Goal: Contribute content: Add original content to the website for others to see

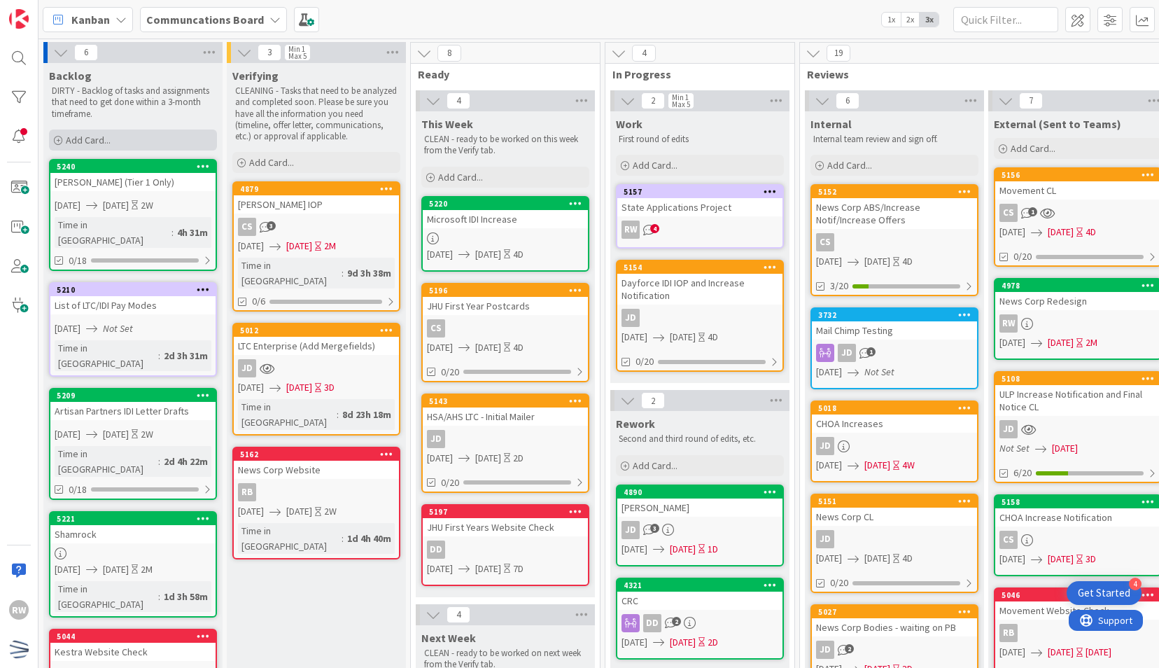
click at [160, 144] on div "Add Card..." at bounding box center [133, 140] width 168 height 21
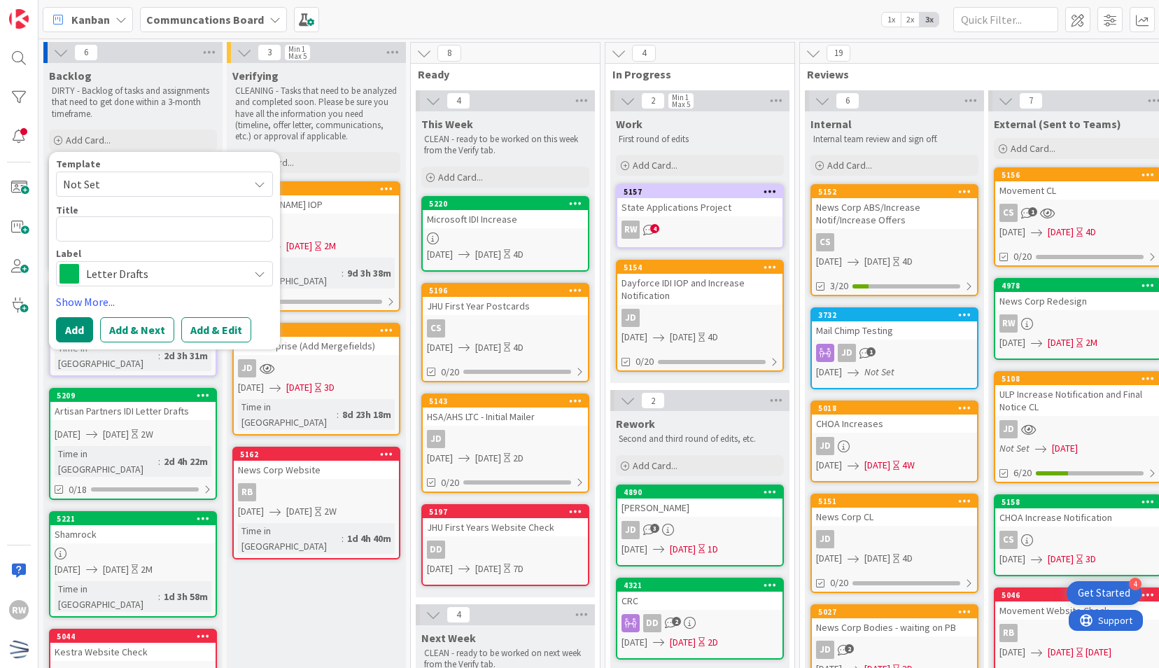
click at [179, 192] on span "Not Set" at bounding box center [150, 184] width 175 height 18
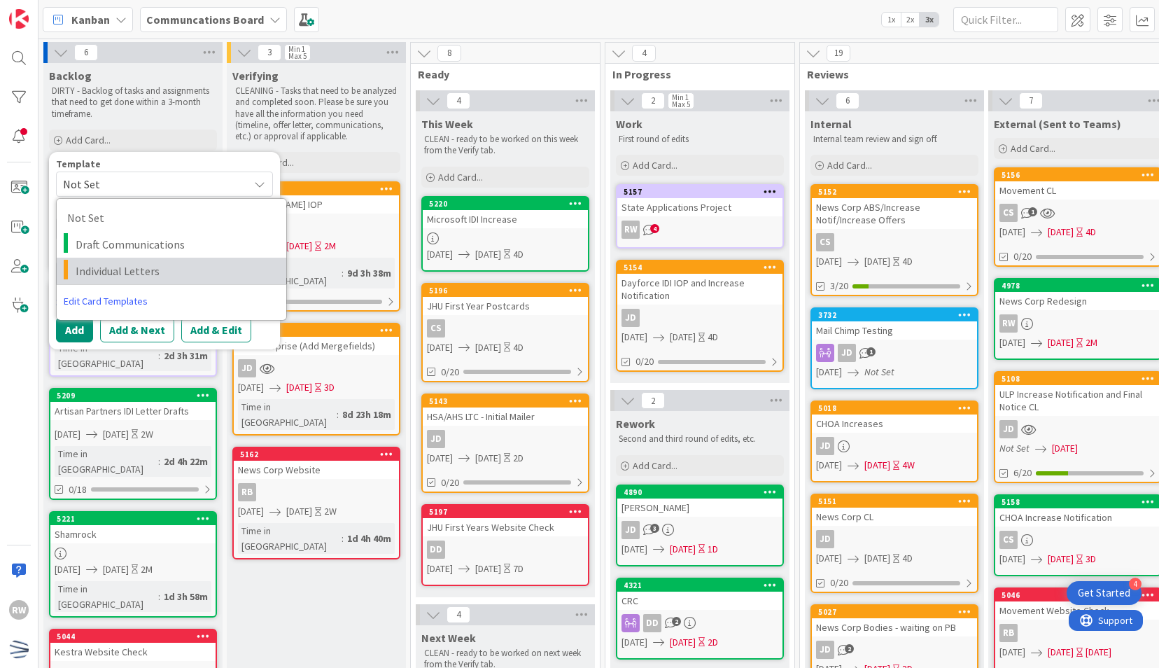
click at [171, 274] on span "Individual Letters" at bounding box center [176, 271] width 200 height 18
type textarea "x"
type textarea "Individual Letters"
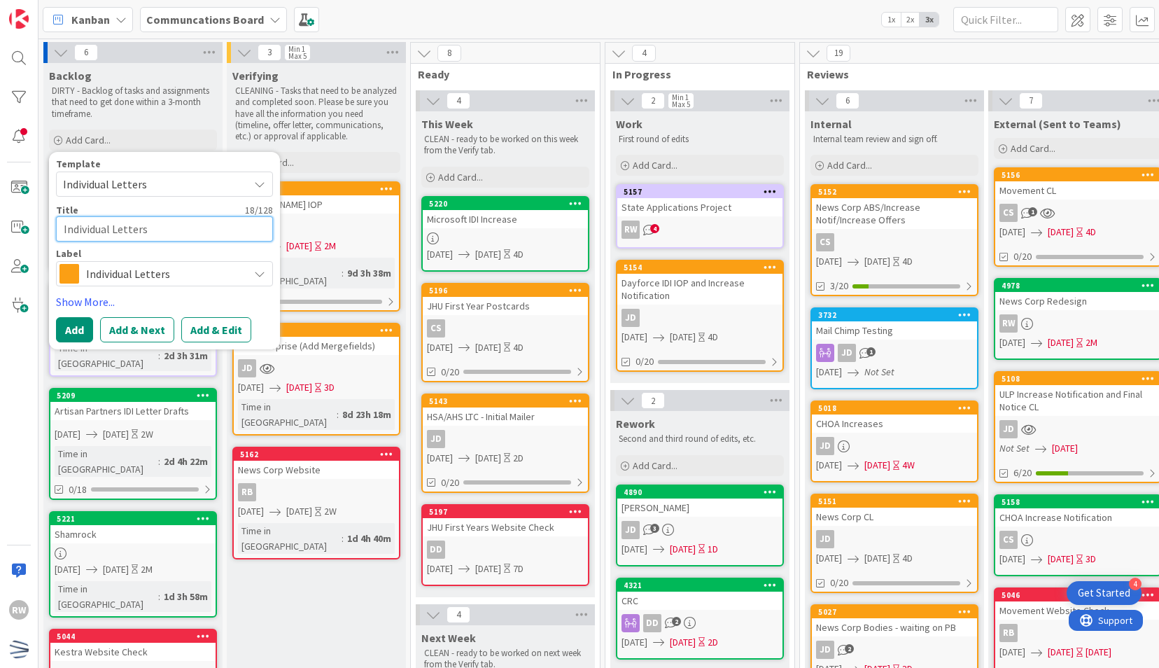
drag, startPoint x: 162, startPoint y: 238, endPoint x: -3, endPoint y: 255, distance: 165.4
click at [0, 255] on html "4 Get Started RW Kanban Communcations Board 1x 2x 3x 6 Backlog DIRTY - Backlog …" at bounding box center [579, 334] width 1159 height 668
type textarea "x"
type textarea "R"
type textarea "x"
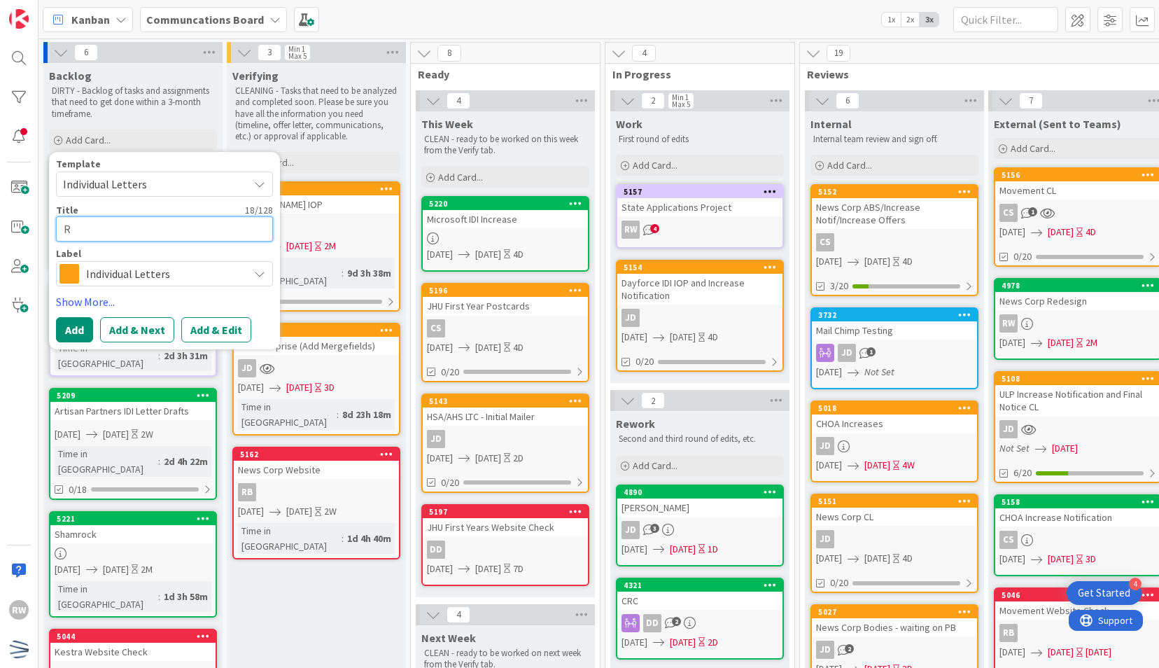
type textarea "Ri"
type textarea "x"
type textarea "Ric"
type textarea "x"
type textarea "Rice"
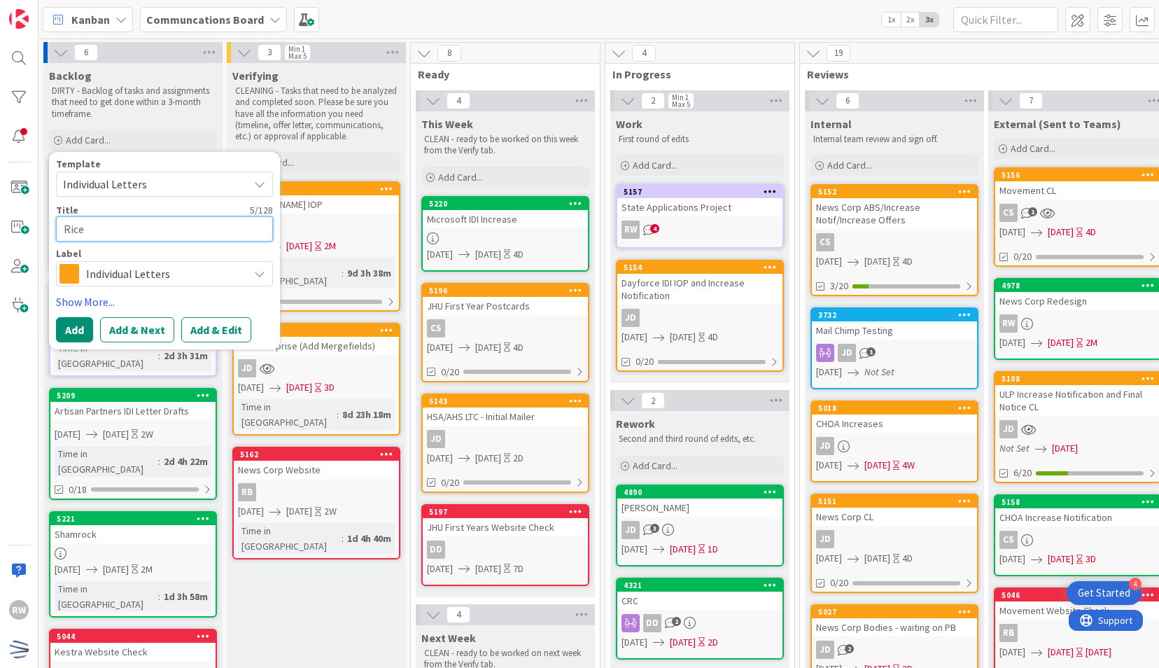
type textarea "x"
type textarea "Rice U"
type textarea "x"
type textarea "Rice Un"
type textarea "x"
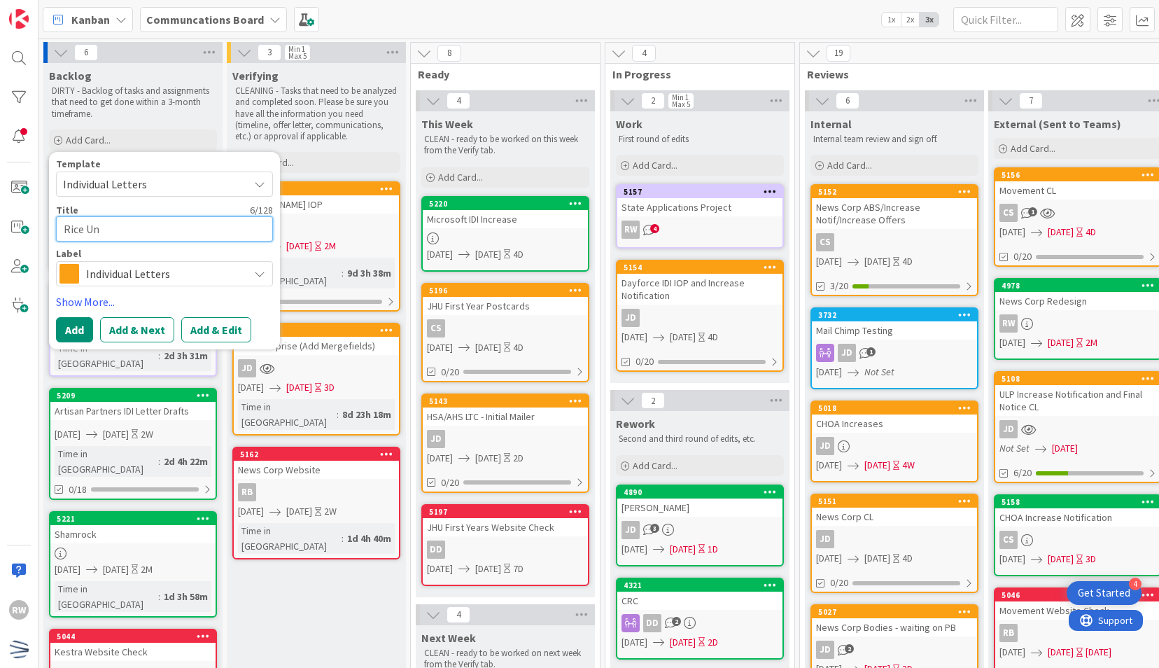
type textarea "Rice Uni"
type textarea "x"
type textarea "Rice Univ"
type textarea "x"
type textarea "Rice Uni"
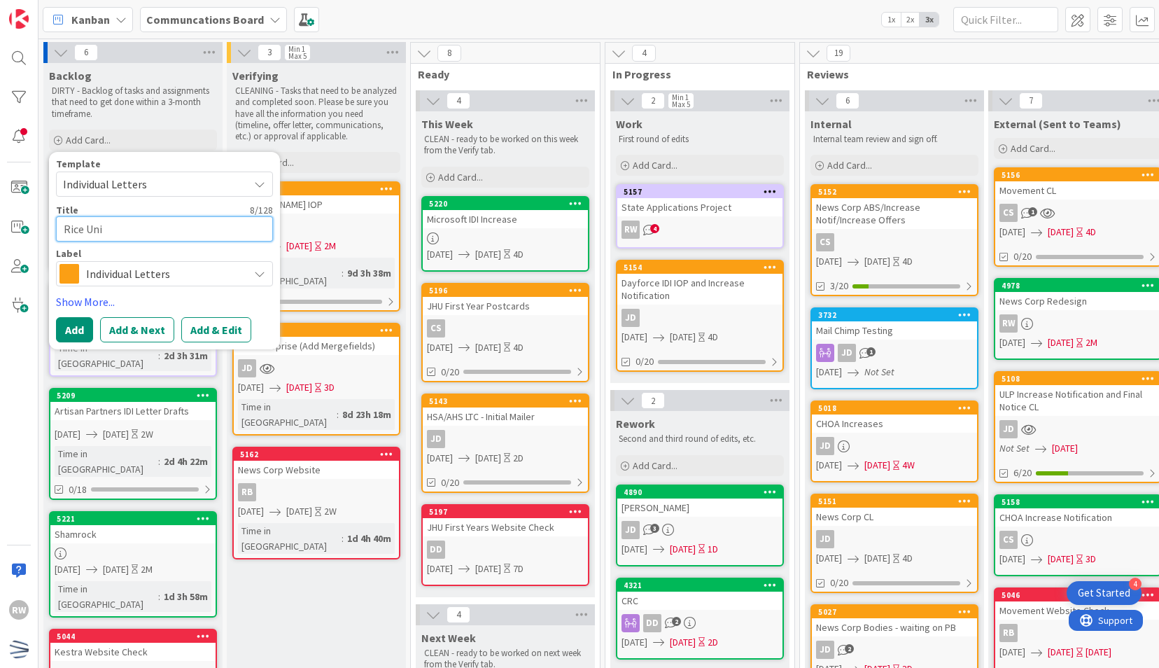
type textarea "x"
type textarea "Rice Univ"
type textarea "x"
type textarea "Rice Unive"
type textarea "x"
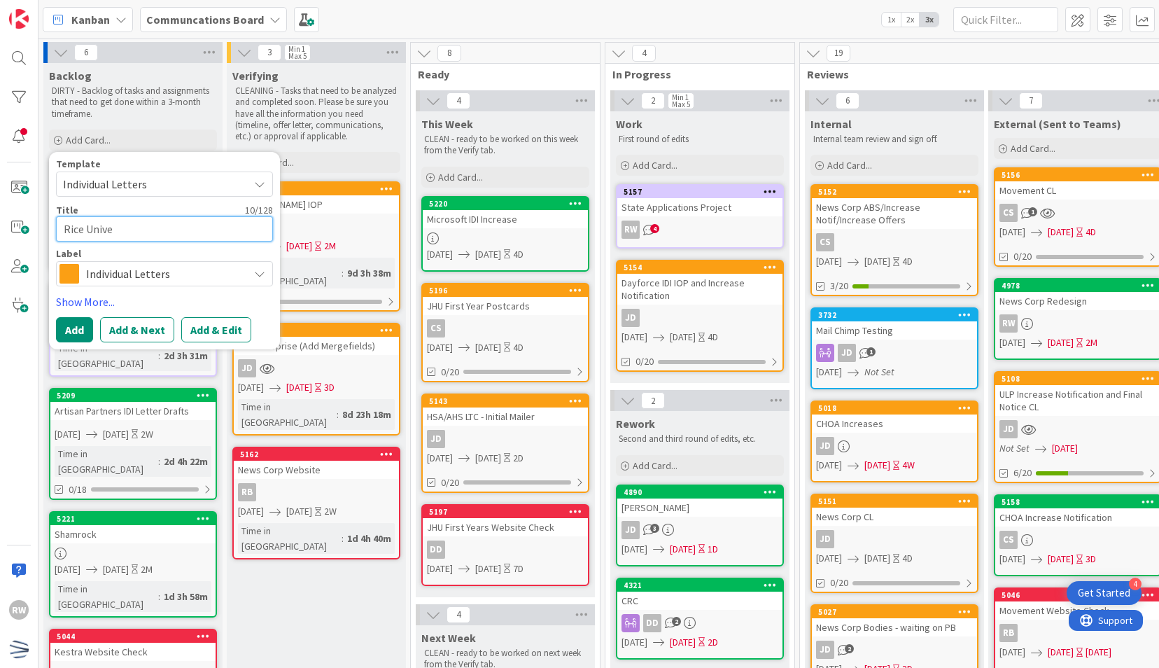
type textarea "Rice Univer"
type textarea "x"
type textarea "Rice Univers"
type textarea "x"
type textarea "Rice Universit"
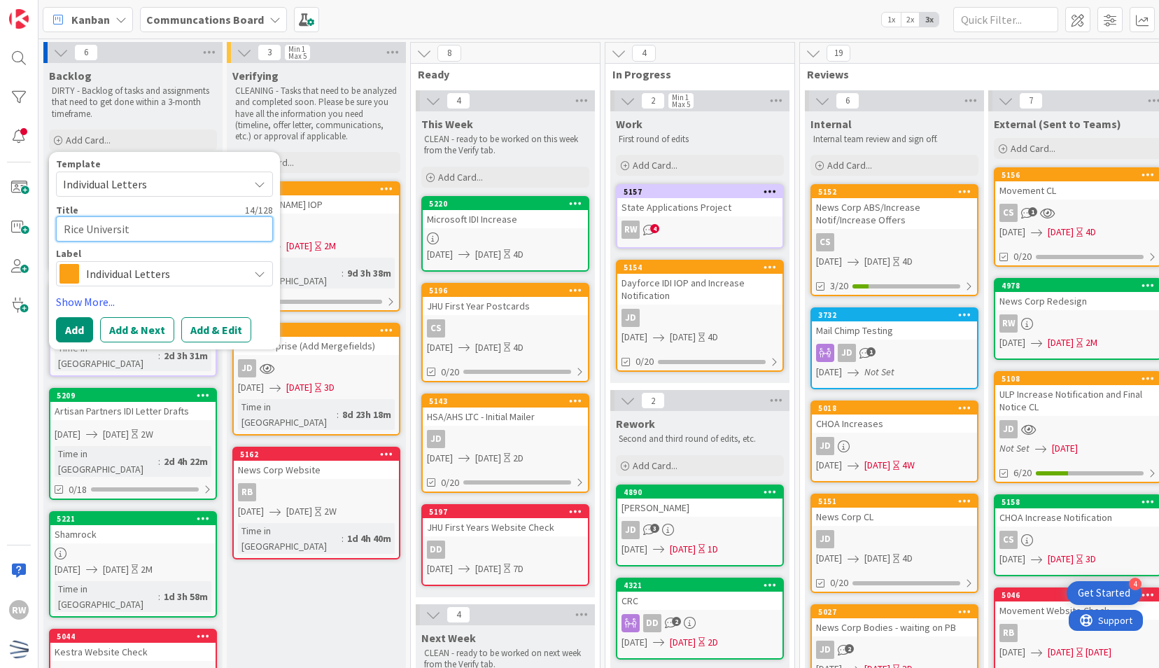
type textarea "x"
type textarea "Rice University"
type textarea "x"
type textarea "Rice University"
type textarea "x"
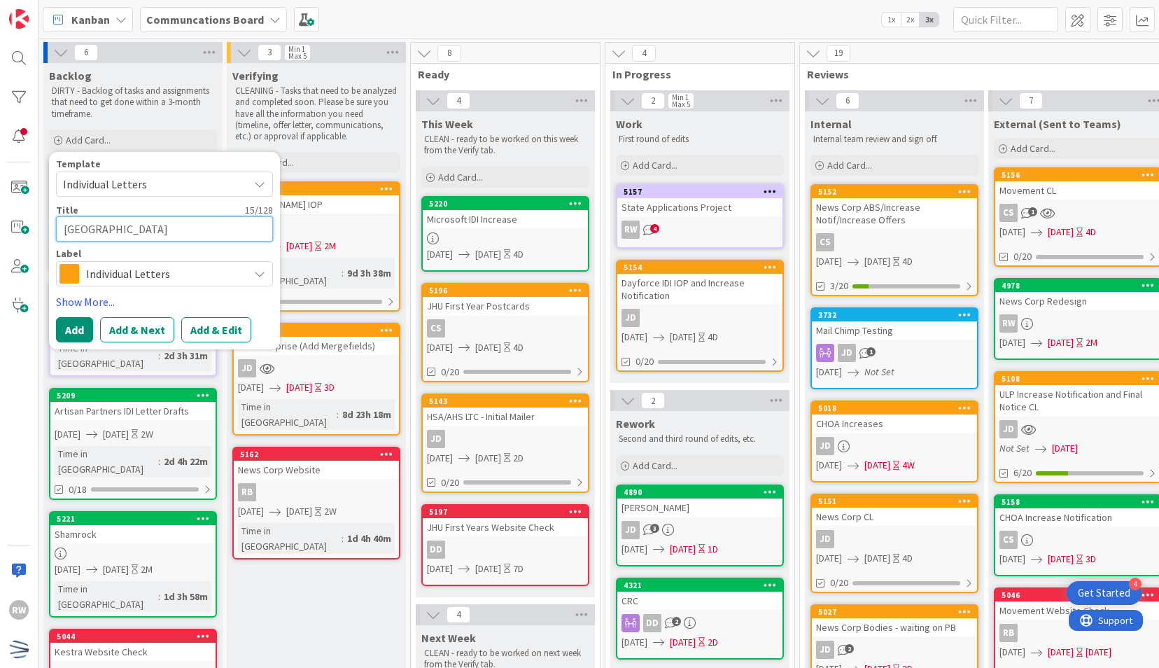
type textarea "Rice University I"
type textarea "x"
type textarea "Rice University IO"
type textarea "x"
type textarea "Rice University IOP"
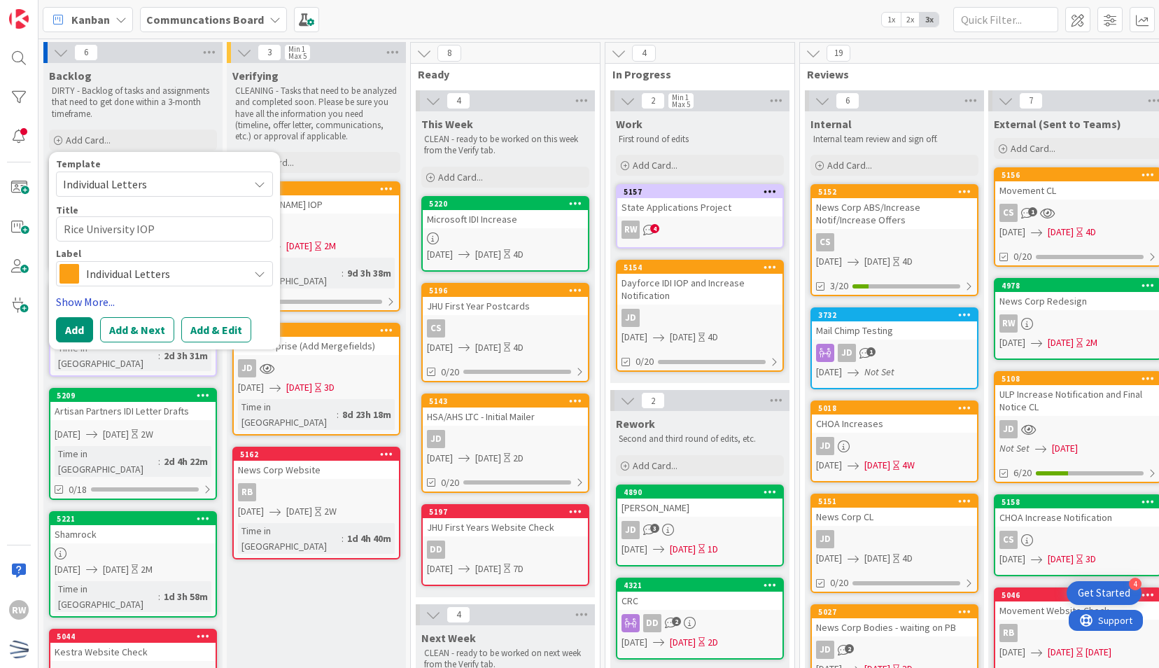
click at [85, 298] on link "Show More..." at bounding box center [164, 301] width 217 height 17
type textarea "x"
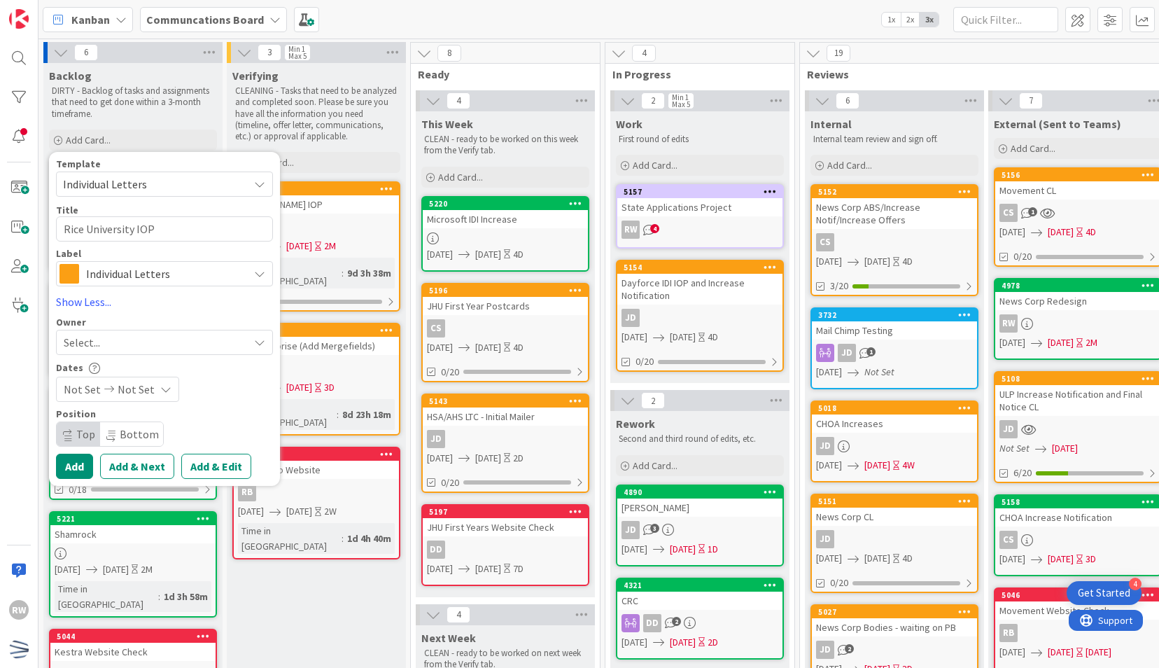
click at [80, 382] on span "Not Set" at bounding box center [82, 389] width 37 height 17
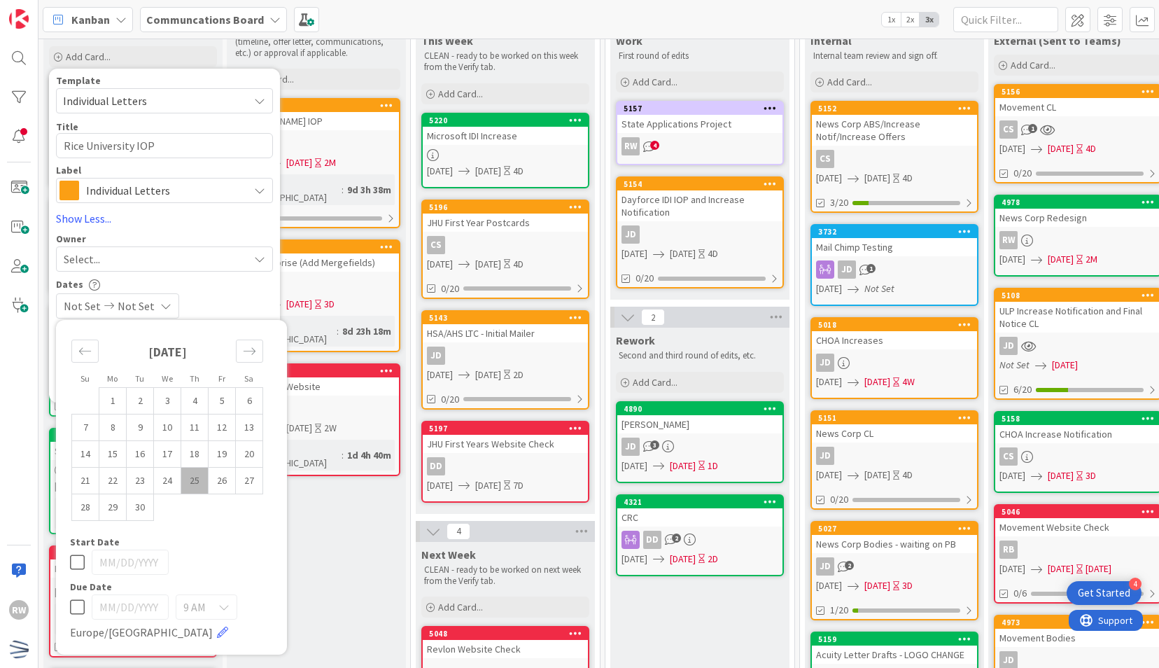
scroll to position [84, 0]
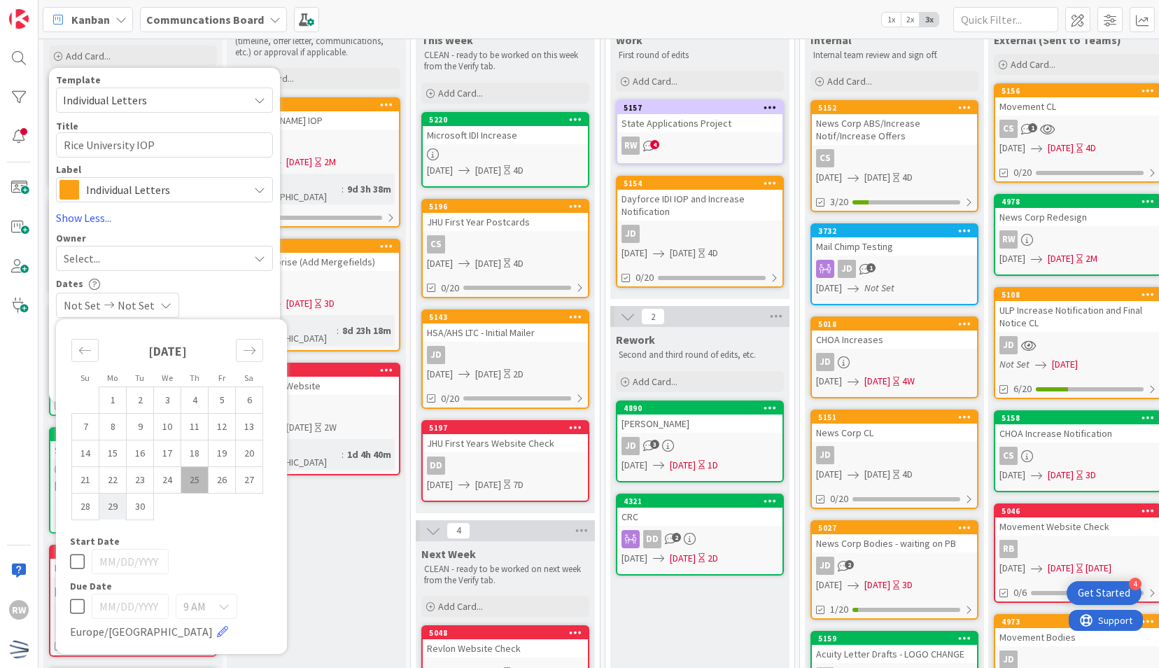
click at [124, 505] on td "29" at bounding box center [112, 506] width 27 height 27
type input "[DATE]"
type textarea "x"
click at [253, 351] on icon "Move forward to switch to the next month." at bounding box center [249, 350] width 13 height 13
click at [225, 396] on td "3" at bounding box center [222, 399] width 27 height 27
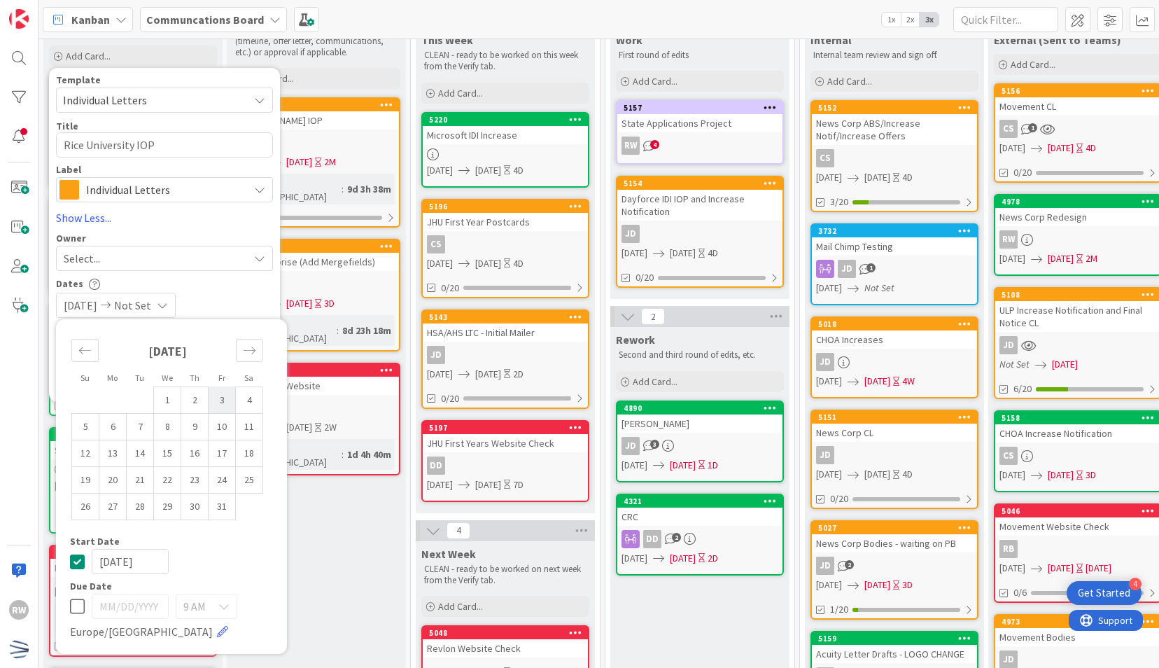
type input "[DATE]"
click at [270, 281] on div "Dates" at bounding box center [164, 284] width 217 height 12
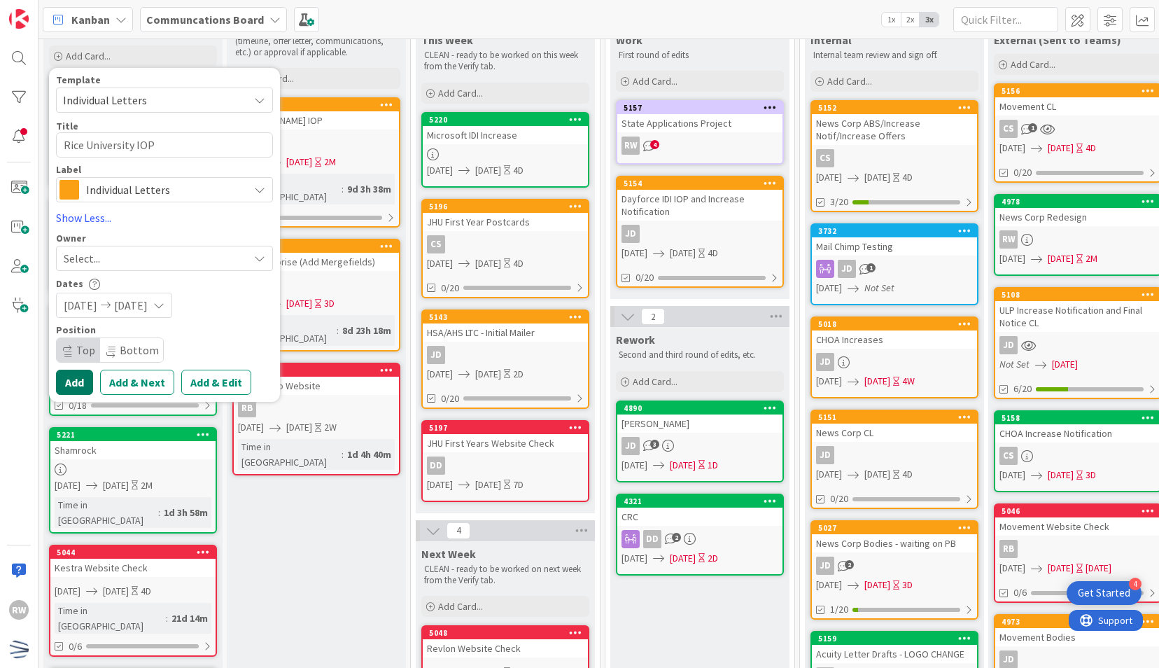
click at [76, 382] on button "Add" at bounding box center [74, 382] width 37 height 25
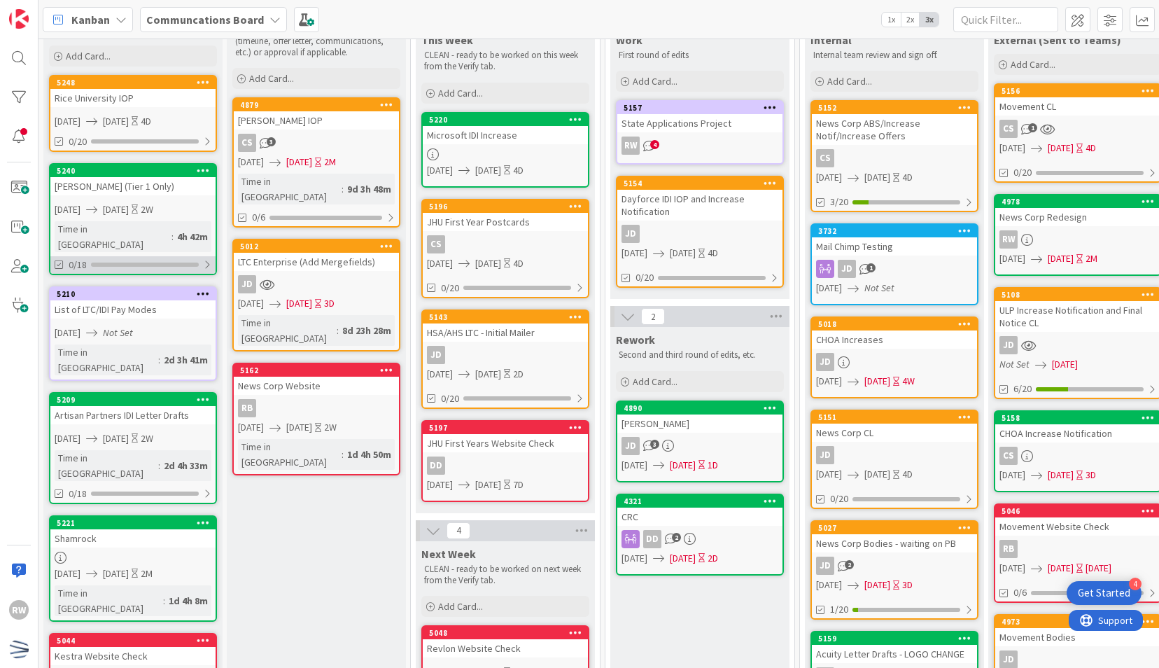
scroll to position [0, 0]
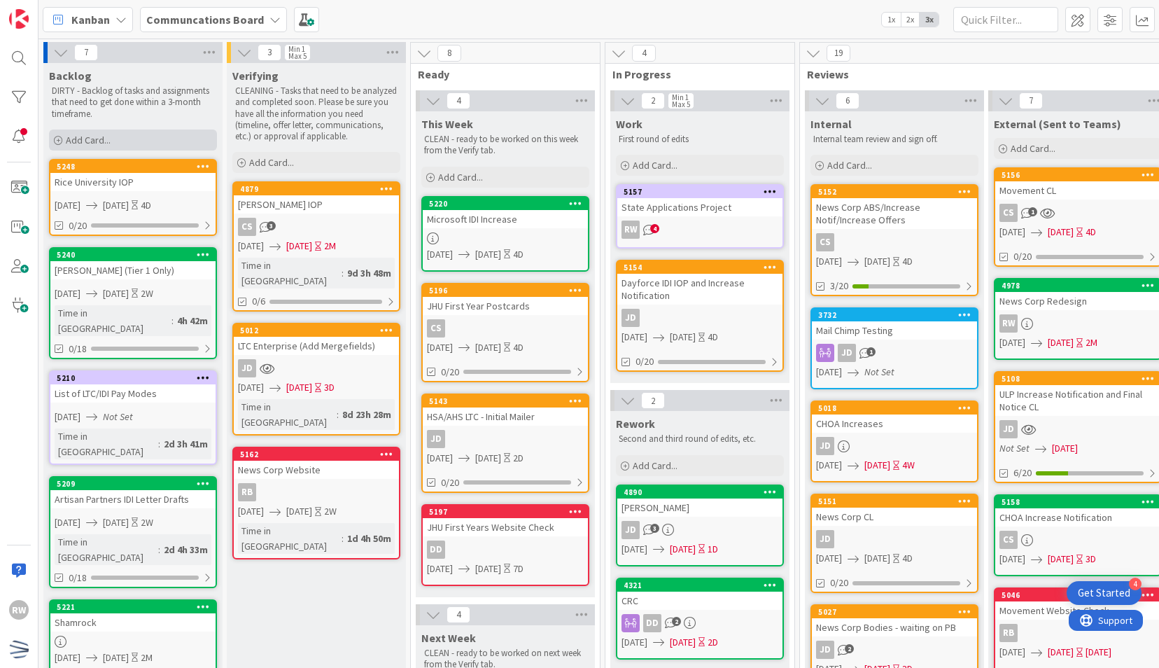
click at [160, 143] on div "Add Card..." at bounding box center [133, 140] width 168 height 21
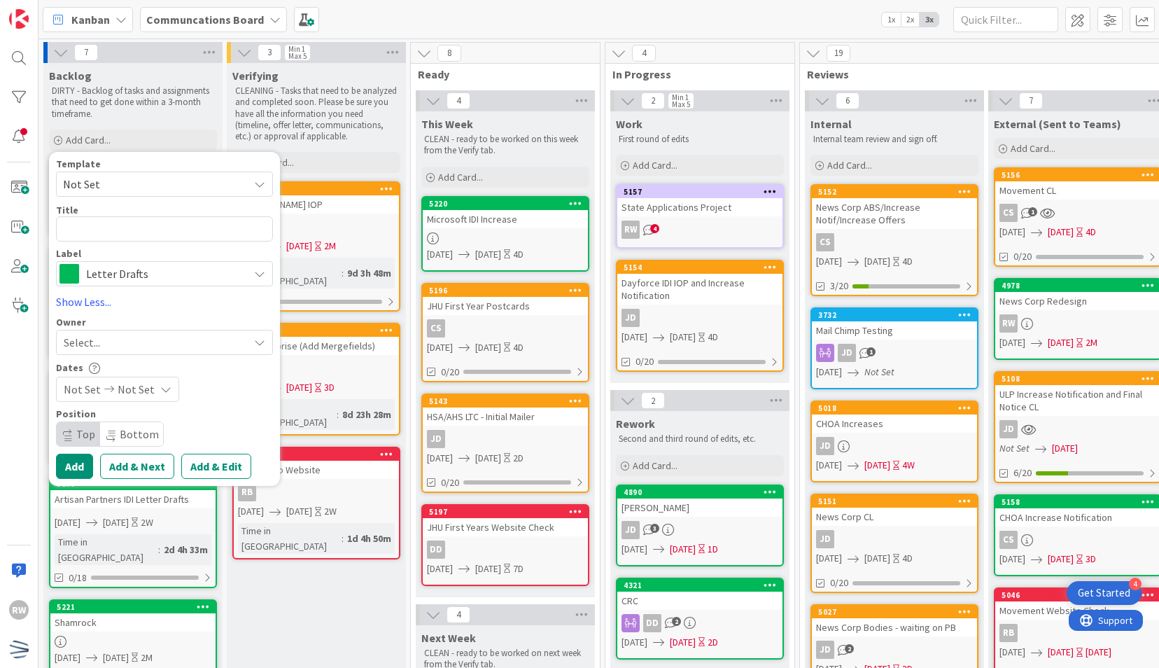
click at [134, 178] on span "Not Set" at bounding box center [150, 184] width 175 height 18
click at [127, 188] on span "Not Set" at bounding box center [150, 184] width 175 height 18
click at [134, 279] on span "Letter Drafts" at bounding box center [163, 274] width 155 height 20
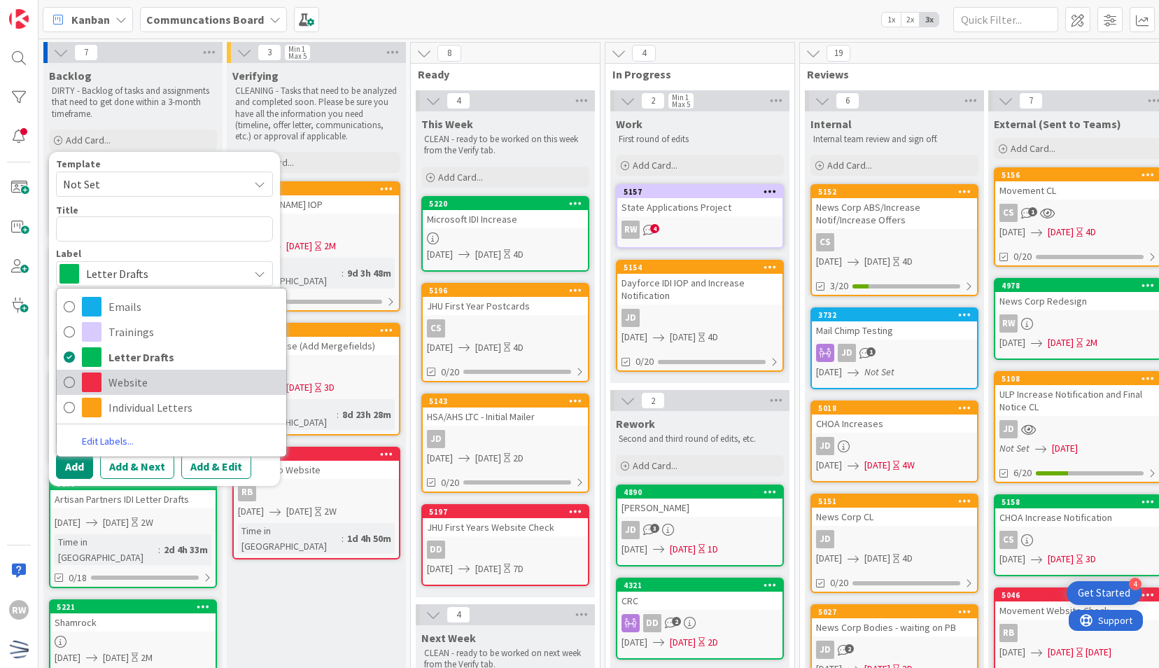
click at [152, 377] on span "Website" at bounding box center [194, 382] width 171 height 21
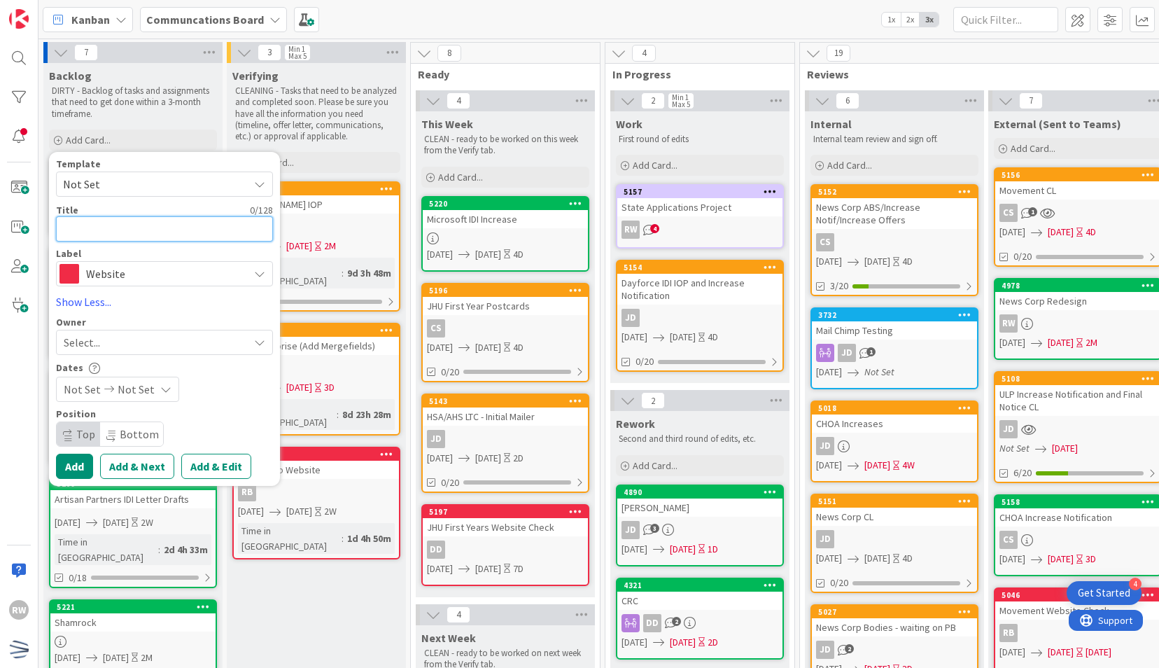
click at [138, 225] on textarea at bounding box center [164, 228] width 217 height 25
type textarea "x"
type textarea "R"
type textarea "x"
type textarea "Ri"
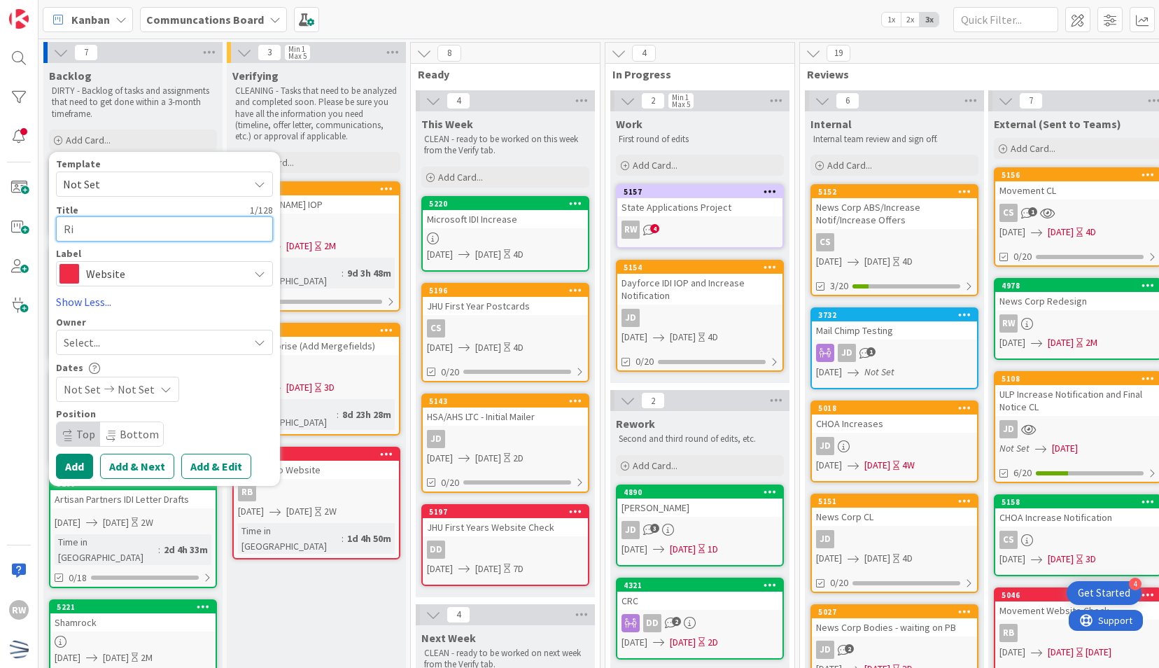
type textarea "x"
type textarea "Ric"
type textarea "x"
type textarea "Rice"
type textarea "x"
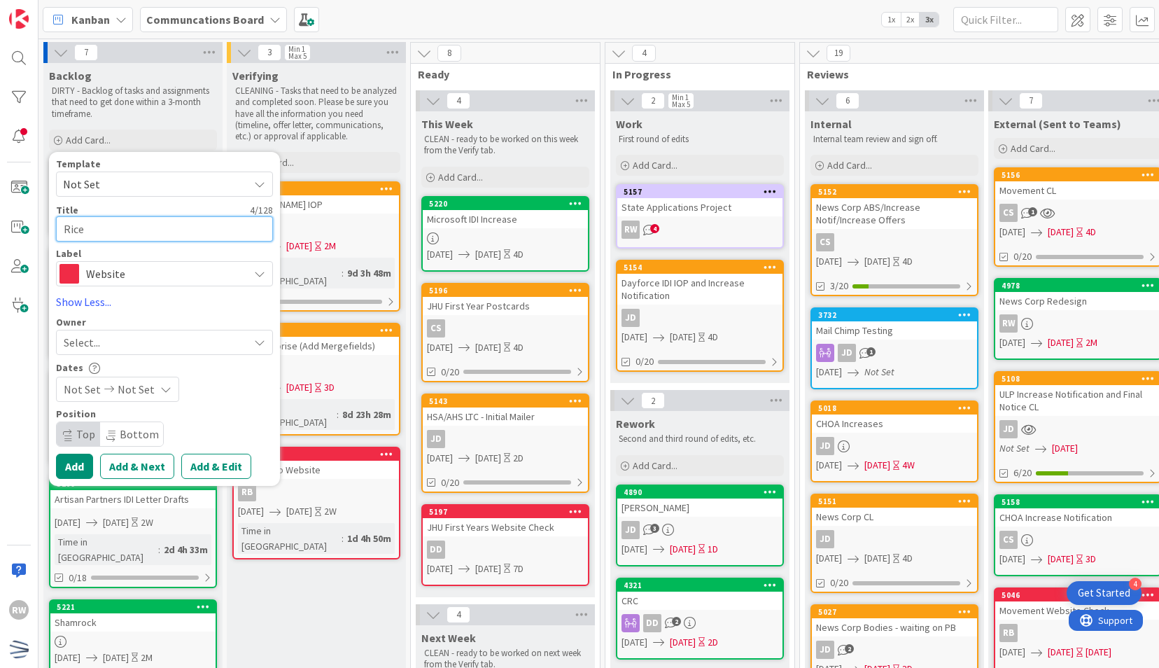
type textarea "Rice U"
type textarea "x"
type textarea "Rice Univ"
type textarea "x"
type textarea "Rice Unive"
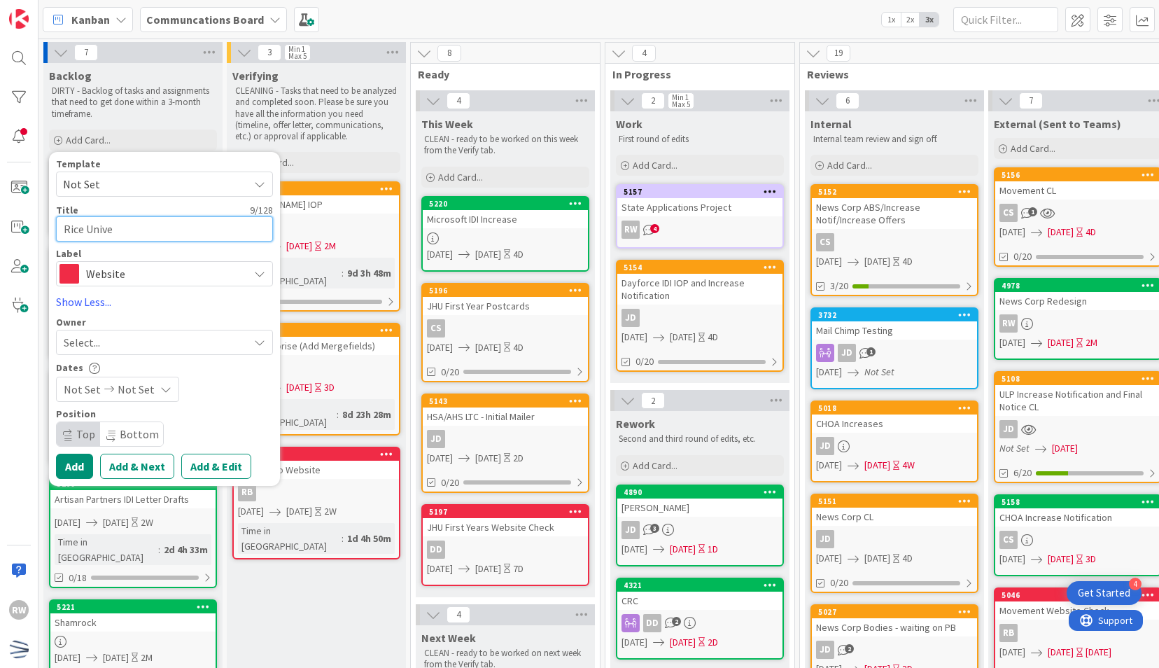
type textarea "x"
type textarea "Rice Univer"
type textarea "x"
type textarea "Rice Universi"
type textarea "x"
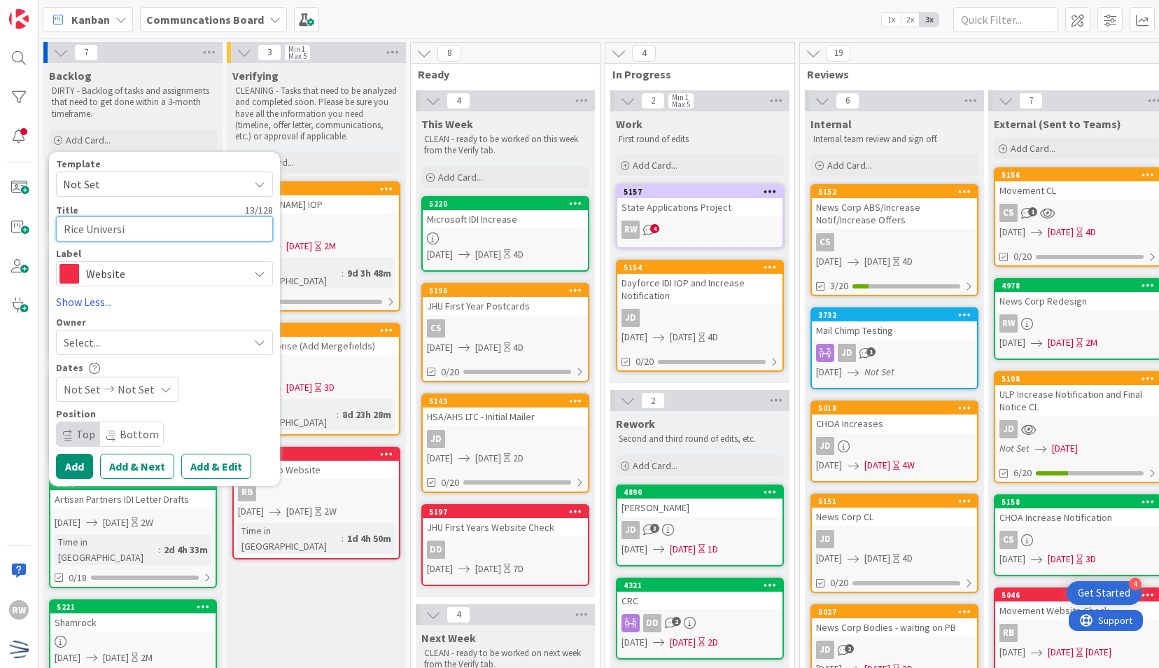
type textarea "Rice Universit"
type textarea "x"
type textarea "Rice University"
type textarea "x"
type textarea "Rice University"
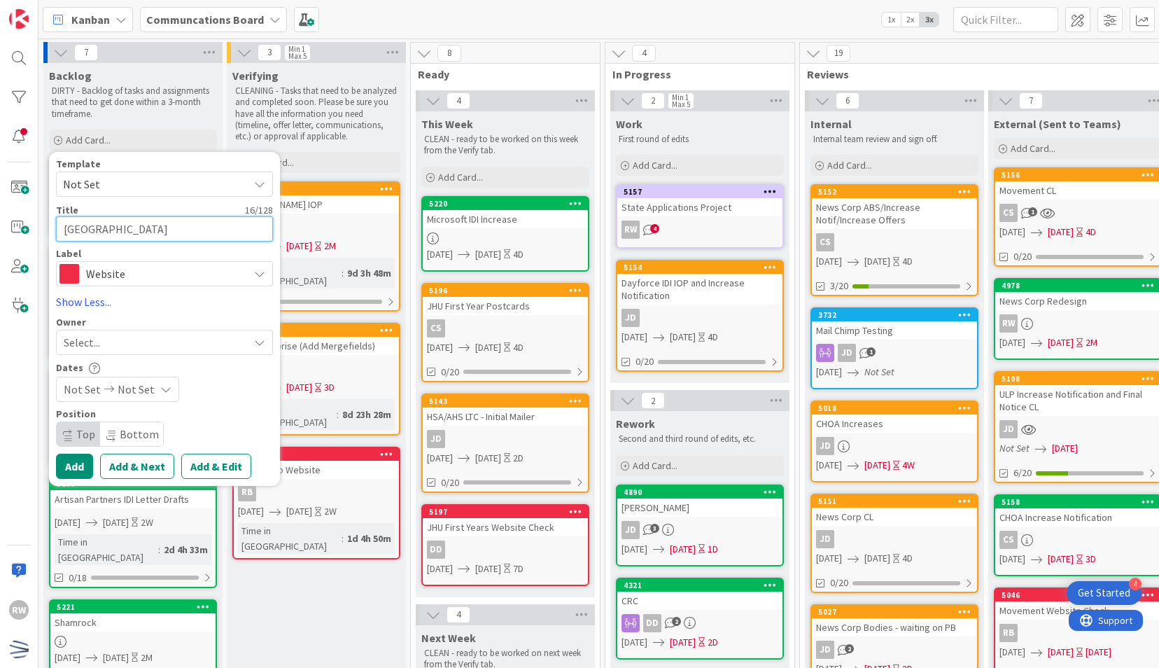
type textarea "x"
type textarea "Rice University W"
type textarea "x"
type textarea "Rice University Web"
type textarea "x"
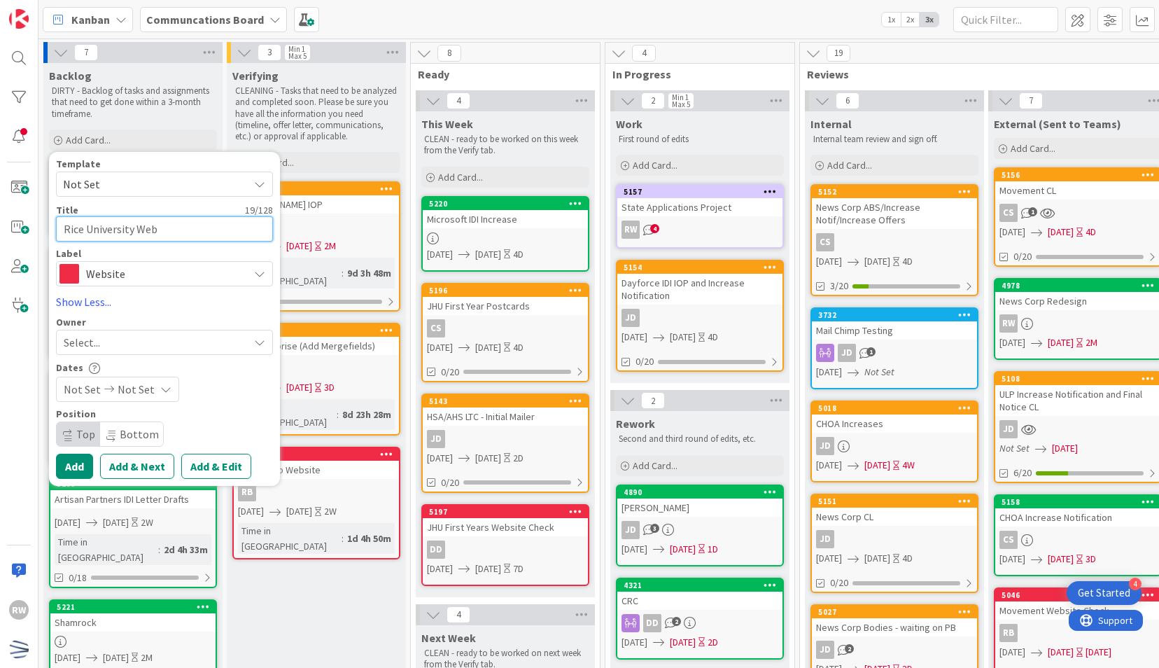
type textarea "Rice University Webs"
type textarea "x"
type textarea "Rice University Websi"
type textarea "x"
type textarea "Rice University Websit"
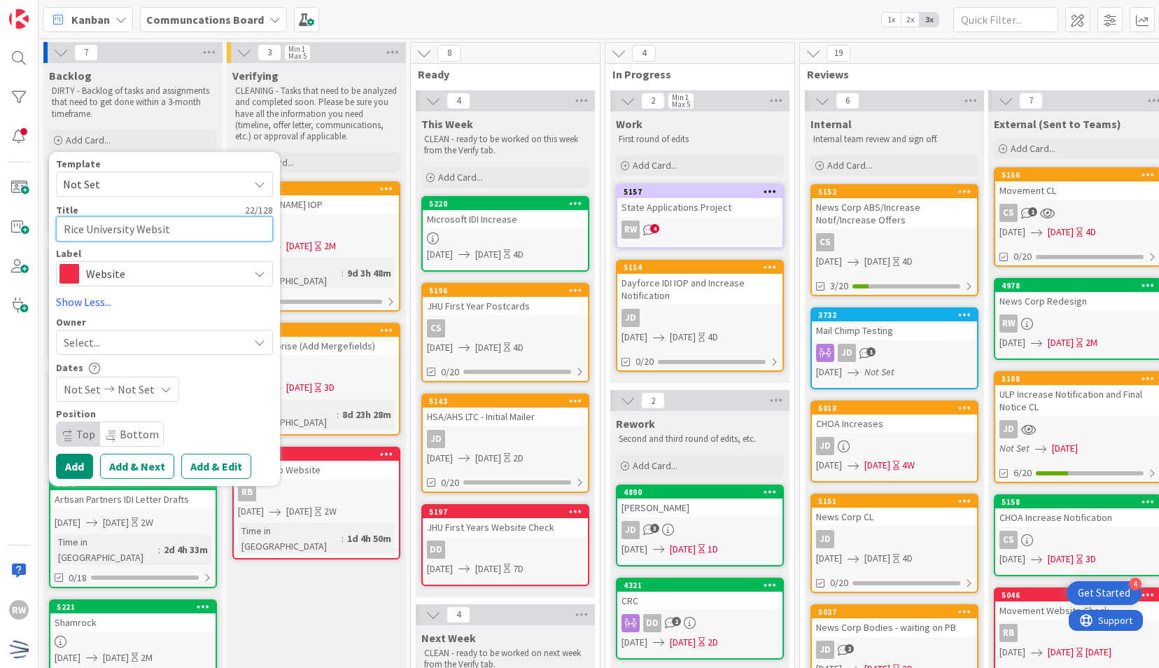
type textarea "x"
type textarea "Rice University Website"
type textarea "x"
type textarea "Rice University Website"
type textarea "x"
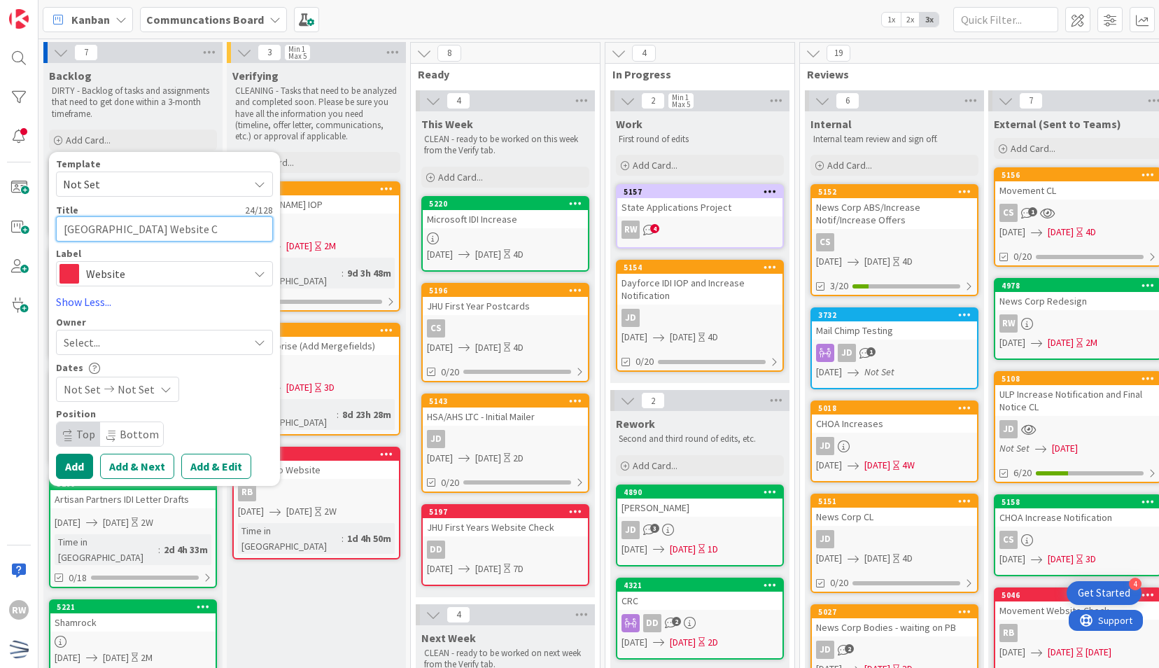
type textarea "Rice University Website CH"
type textarea "x"
type textarea "Rice University Website CHe"
type textarea "x"
type textarea "Rice University Website CHec"
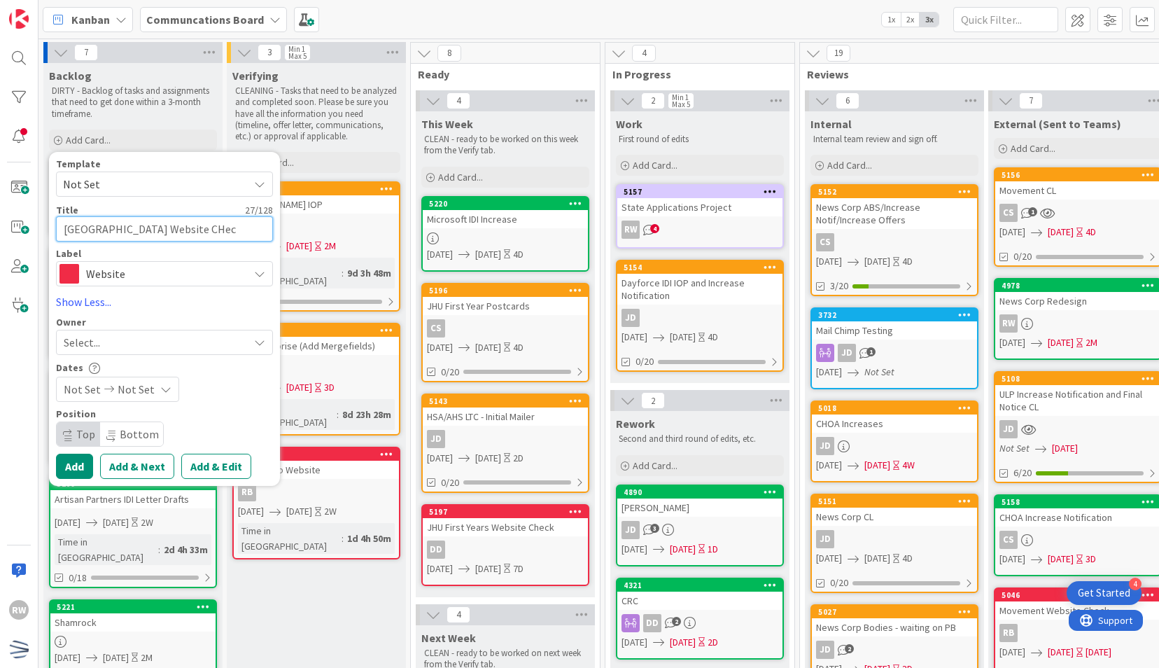
type textarea "x"
type textarea "Rice University Website CHeck"
type textarea "x"
type textarea "Rice University Website CHec"
type textarea "x"
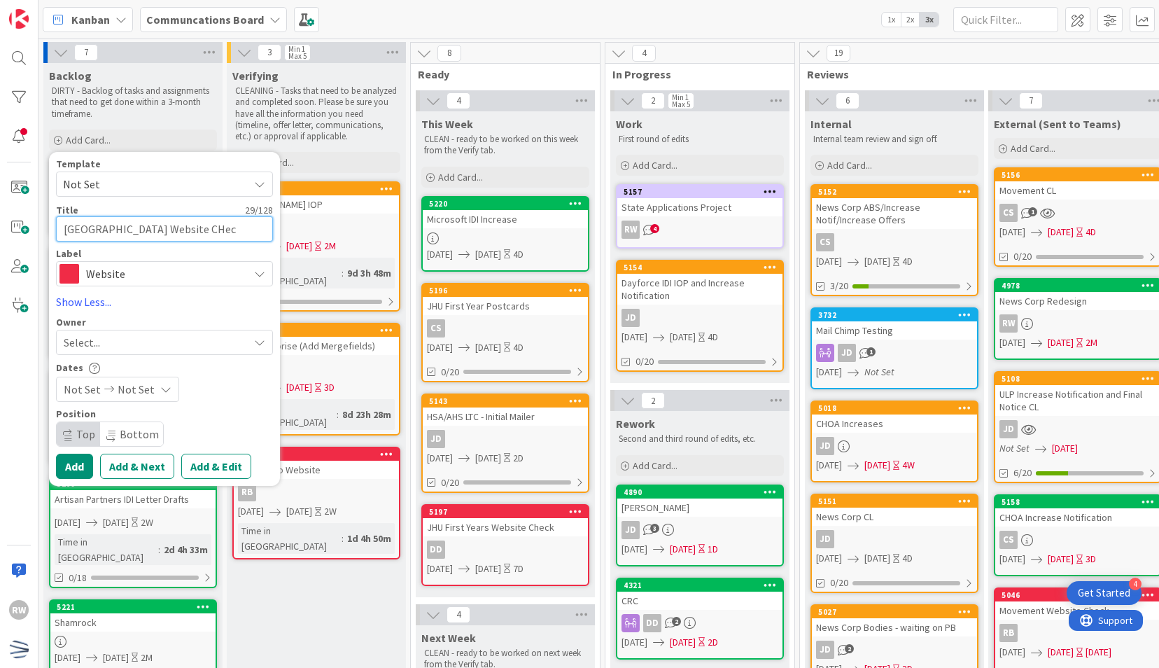
type textarea "Rice University Website CHe"
type textarea "x"
type textarea "Rice University Website CH"
type textarea "x"
type textarea "Rice University Website C"
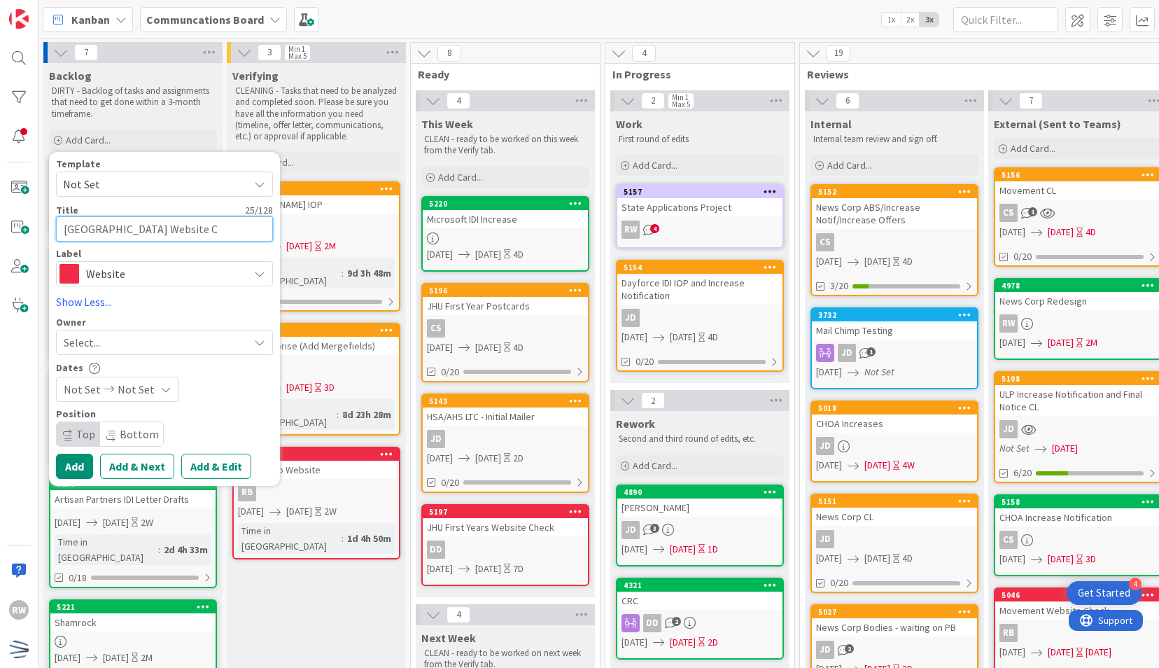
type textarea "x"
type textarea "Rice University Website Ch"
type textarea "x"
type textarea "Rice University Website Che"
type textarea "x"
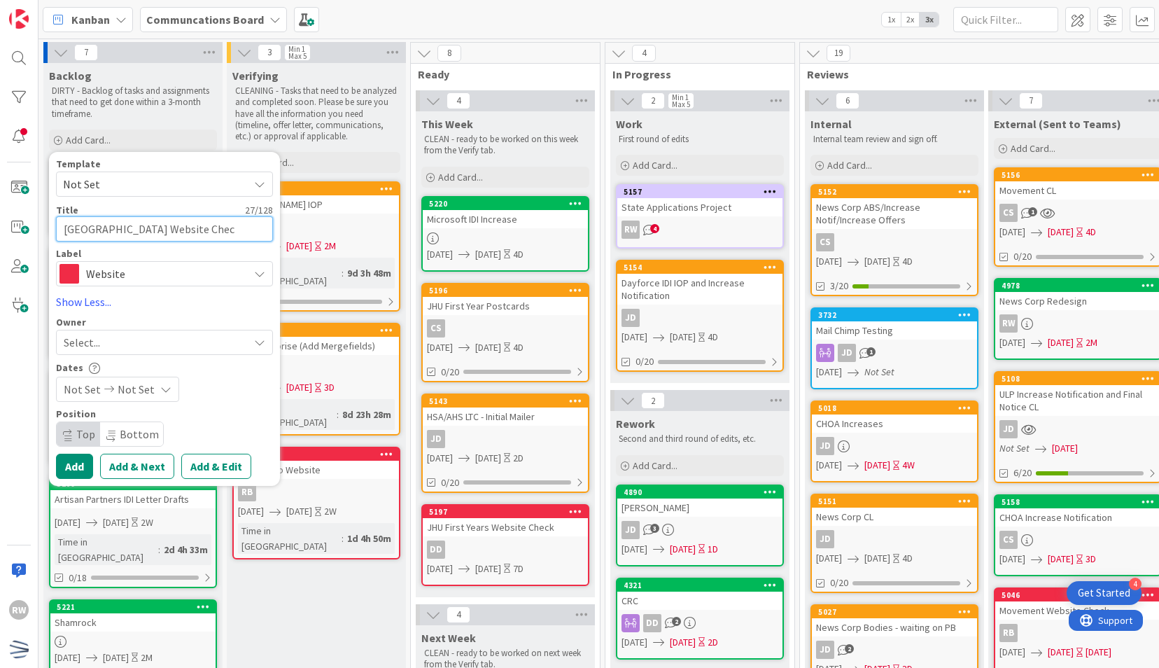
type textarea "[GEOGRAPHIC_DATA] Website Check"
type textarea "x"
type textarea "[GEOGRAPHIC_DATA] Website Check"
click at [74, 390] on span "Not Set" at bounding box center [82, 389] width 37 height 17
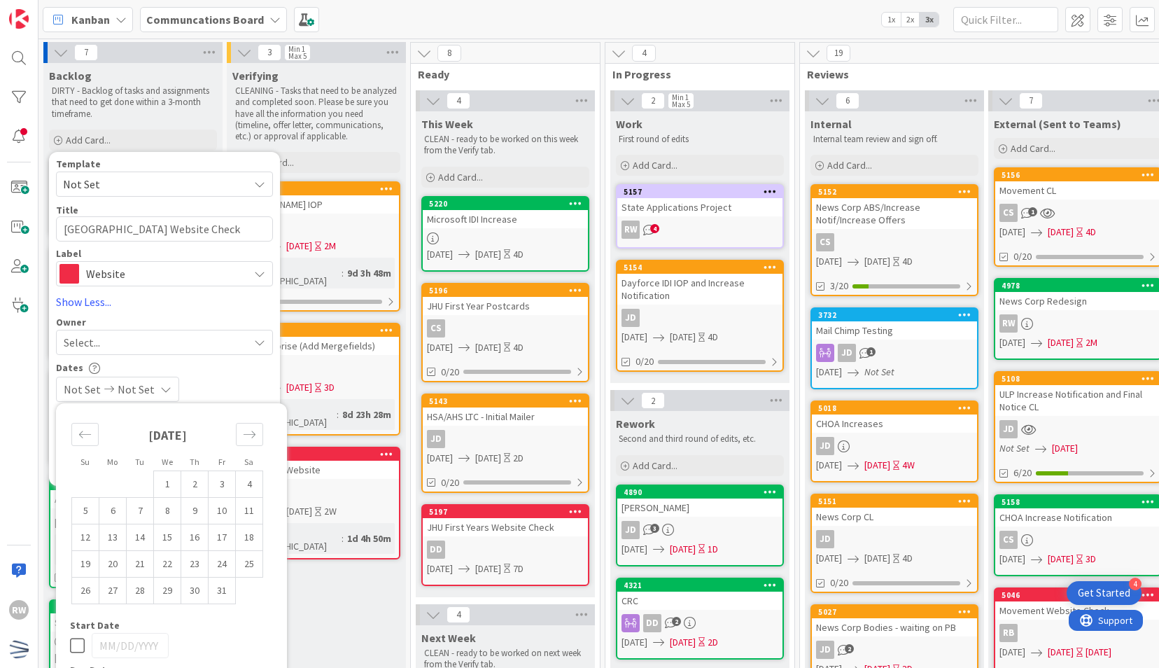
scroll to position [107, 0]
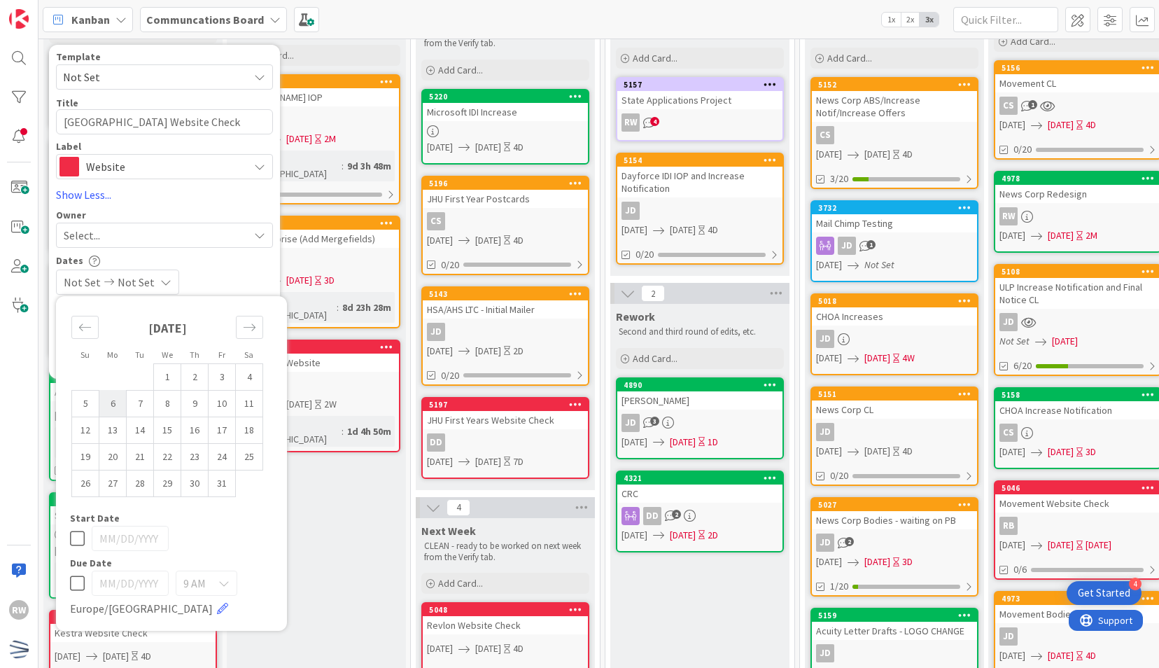
click at [118, 399] on td "6" at bounding box center [112, 403] width 27 height 27
type input "[DATE]"
type textarea "x"
click at [228, 407] on td "10" at bounding box center [222, 403] width 27 height 27
type input "[DATE]"
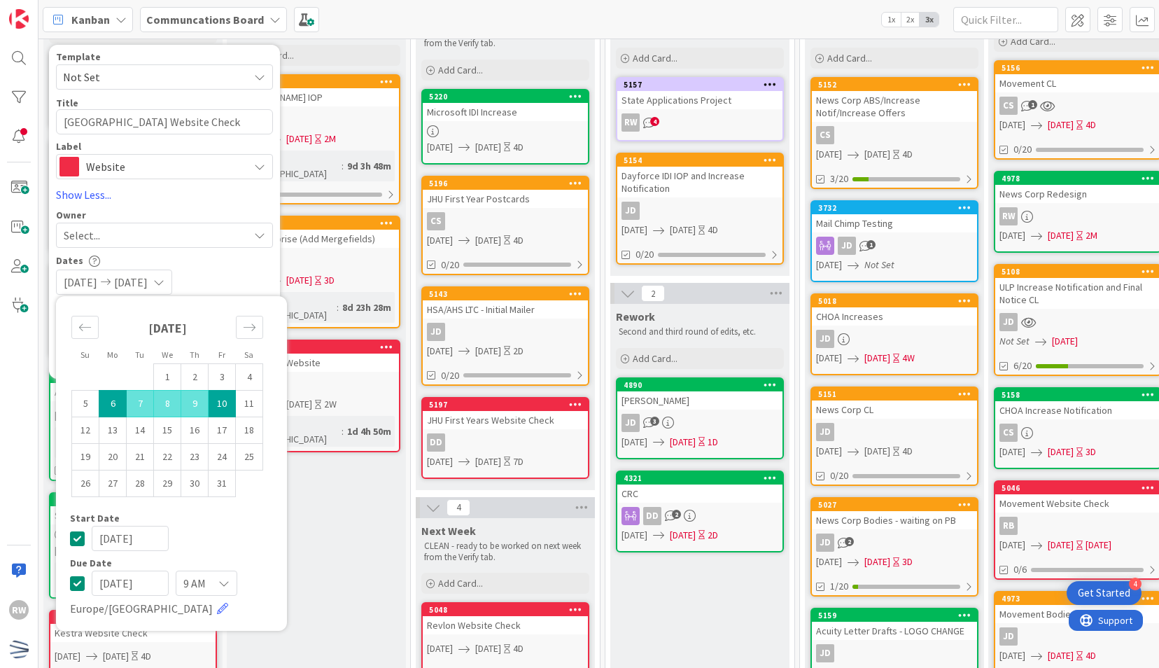
type textarea "x"
click at [242, 267] on div "Dates 10/06/2025 10/10/2025 Su Mo Tu We Th Fr Sa September 2025 1 2 3 4 5 6 7 8…" at bounding box center [164, 275] width 217 height 40
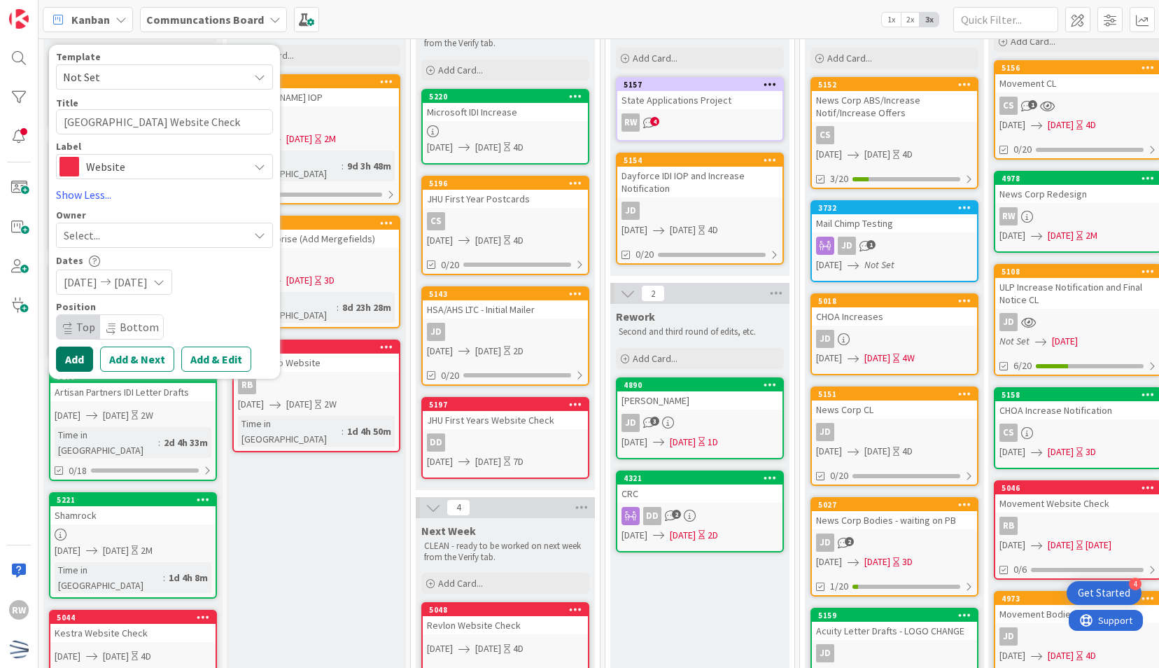
click at [80, 354] on button "Add" at bounding box center [74, 359] width 37 height 25
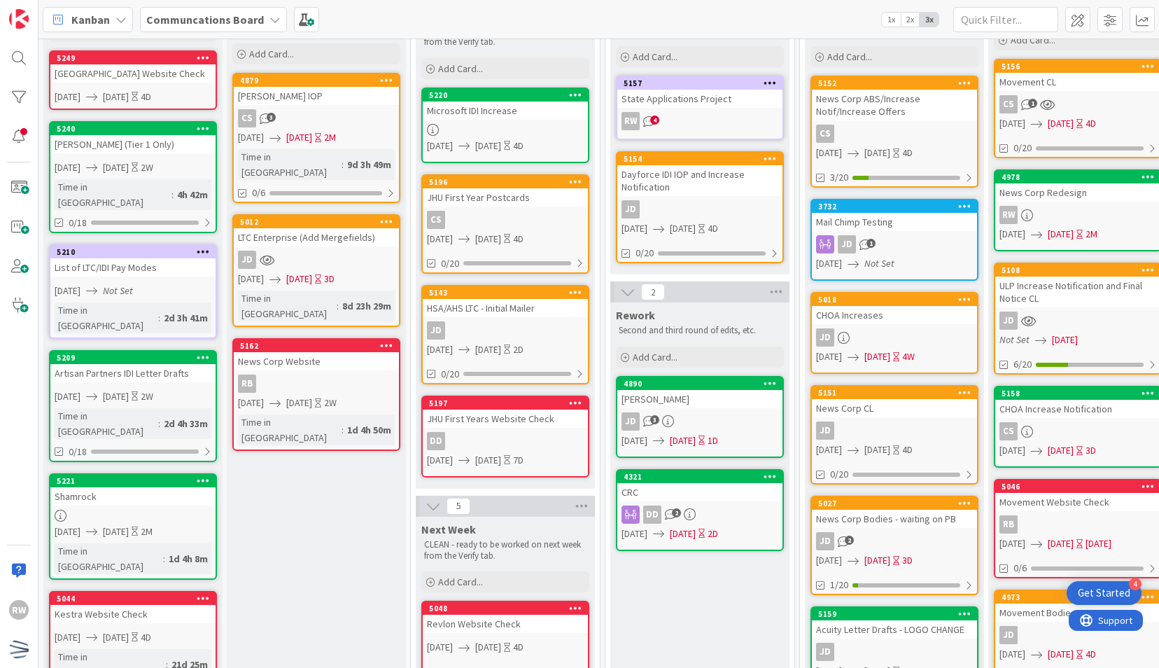
scroll to position [0, 0]
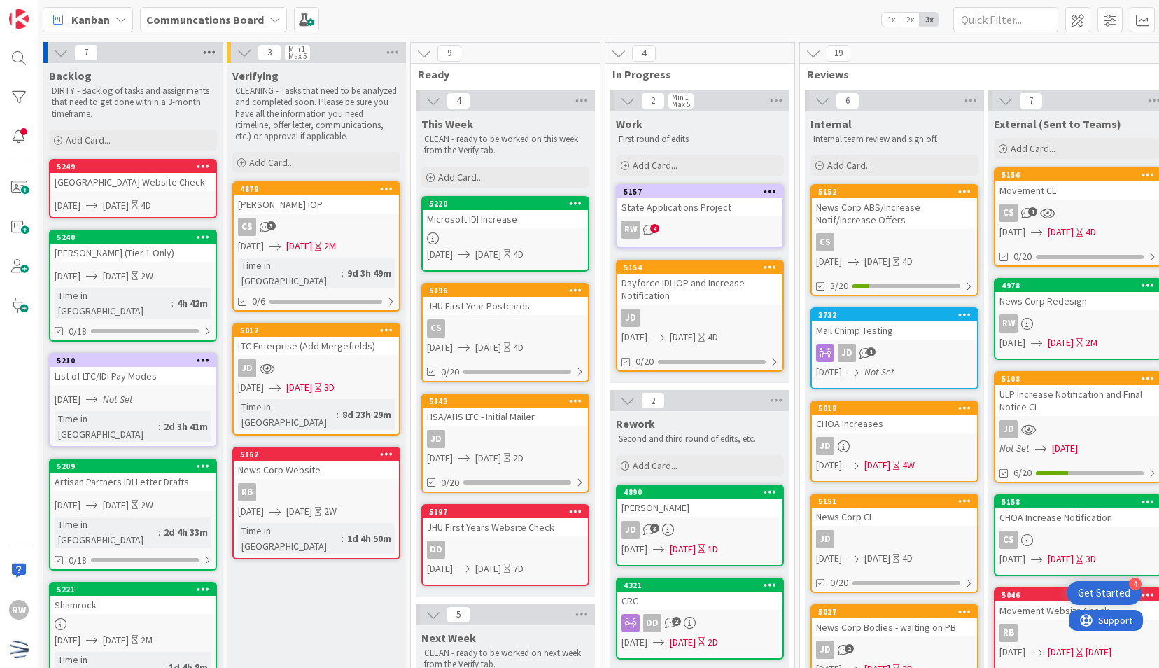
click at [213, 46] on icon at bounding box center [209, 52] width 18 height 21
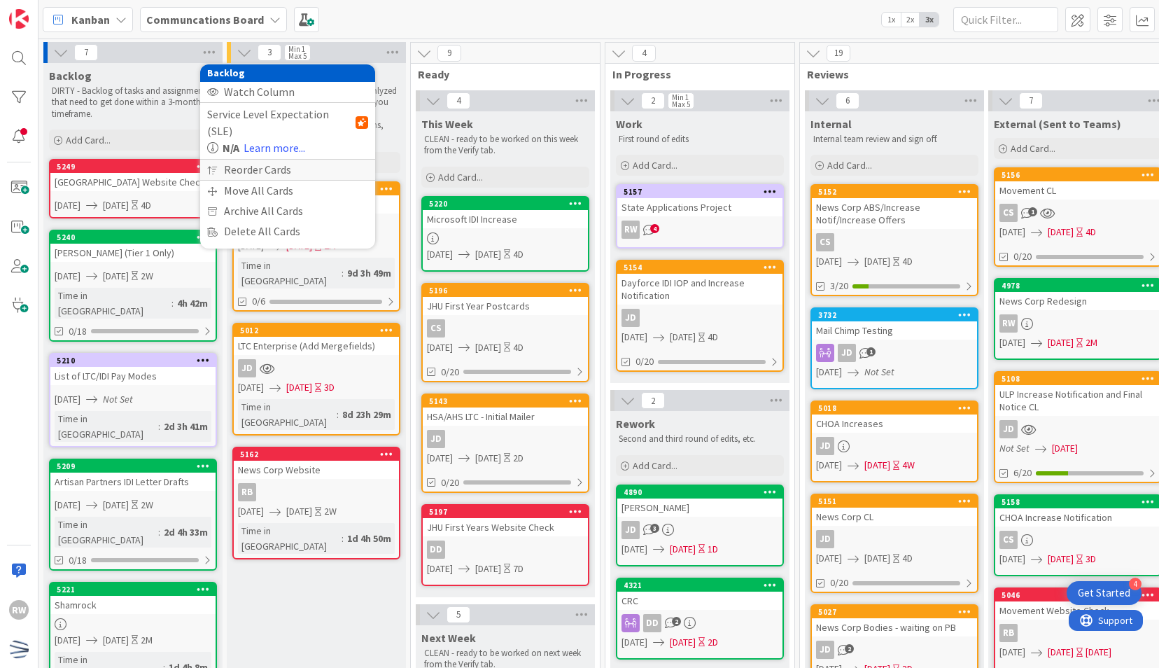
click at [259, 160] on div "Reorder Cards" at bounding box center [287, 170] width 175 height 20
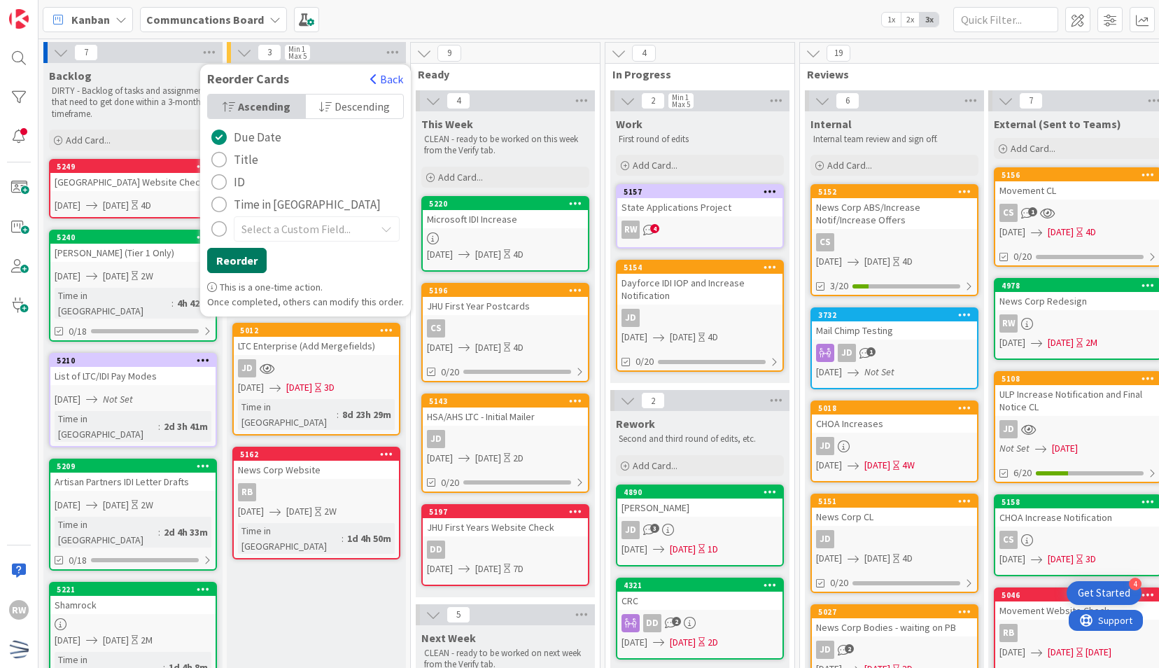
click at [245, 250] on button "Reorder" at bounding box center [237, 260] width 60 height 25
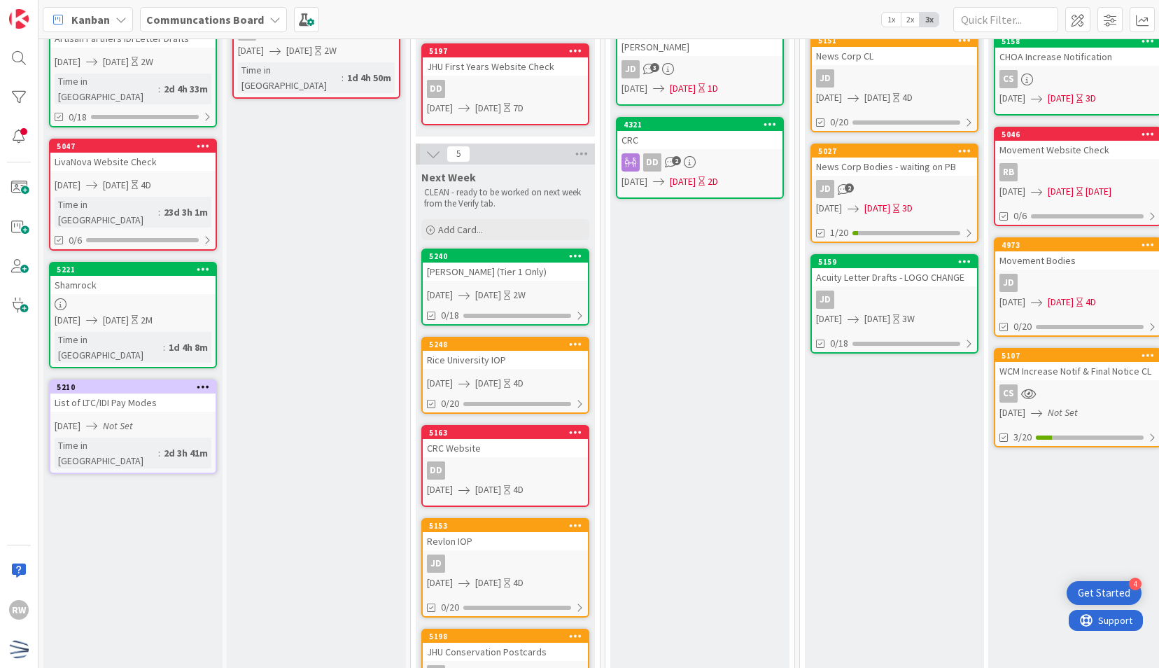
scroll to position [515, 0]
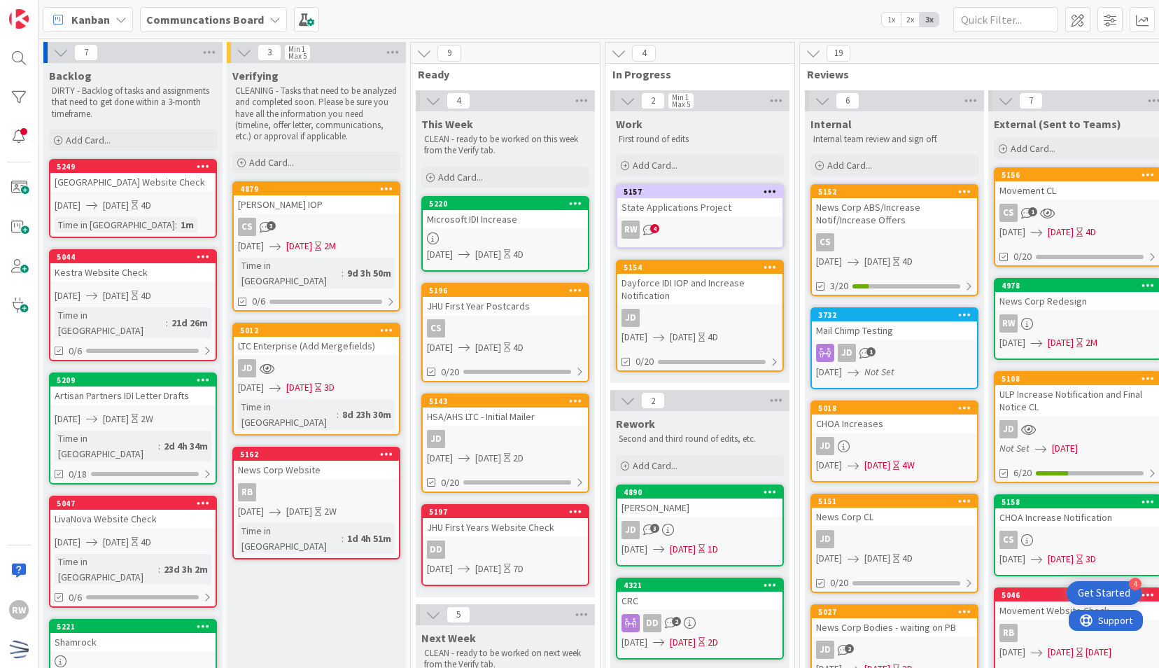
click at [357, 529] on div "Verifying CLEANING - Tasks that need to be analyzed and completed soon. Please …" at bounding box center [316, 635] width 179 height 1145
